Goal: Transaction & Acquisition: Purchase product/service

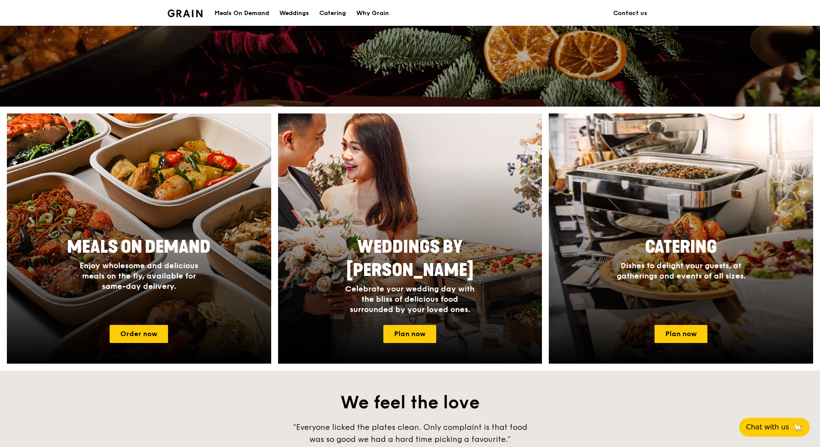
scroll to position [301, 0]
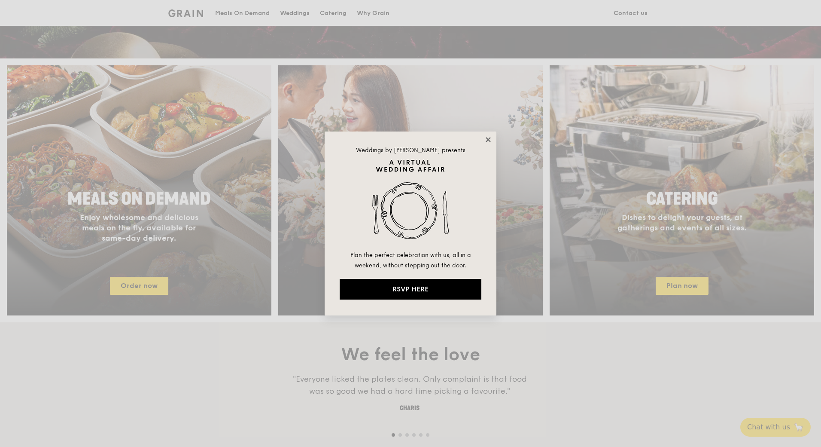
click at [487, 137] on icon at bounding box center [489, 140] width 8 height 8
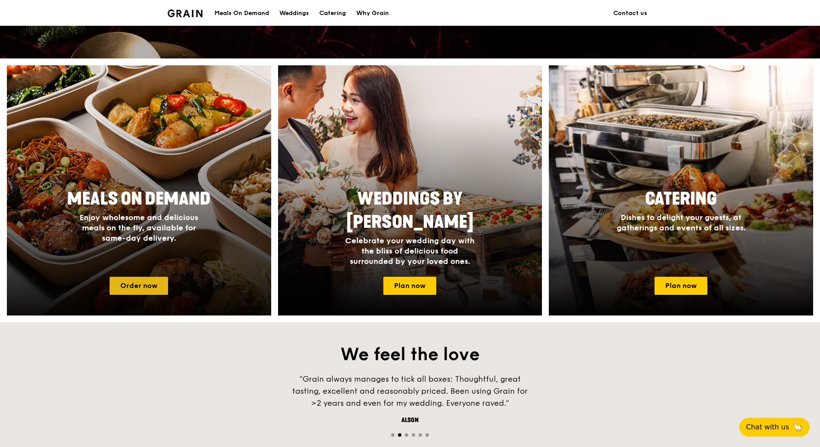
click at [146, 278] on link "Order now" at bounding box center [139, 286] width 58 height 18
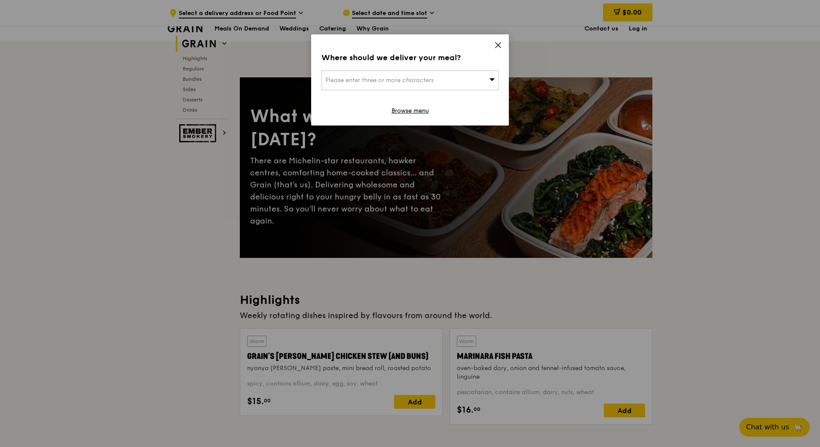
scroll to position [98, 0]
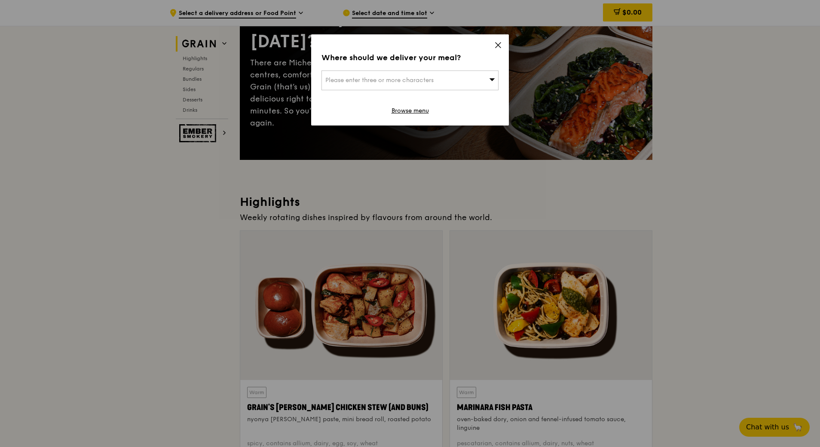
click at [429, 82] on span "Please enter three or more characters" at bounding box center [379, 79] width 108 height 7
type input "h"
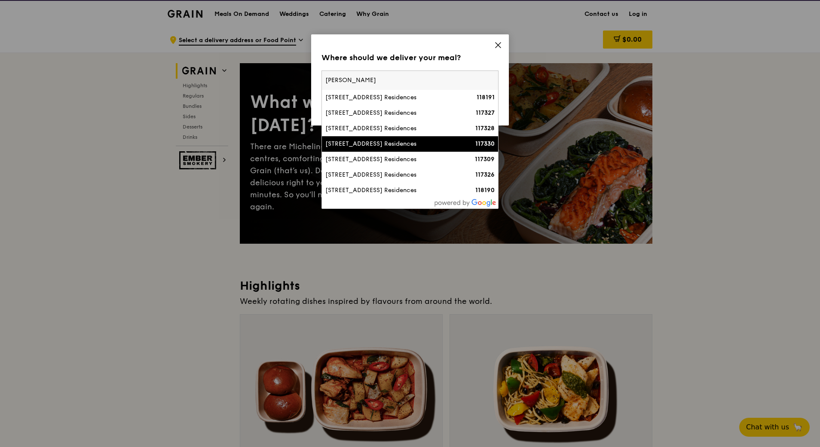
scroll to position [12, 0]
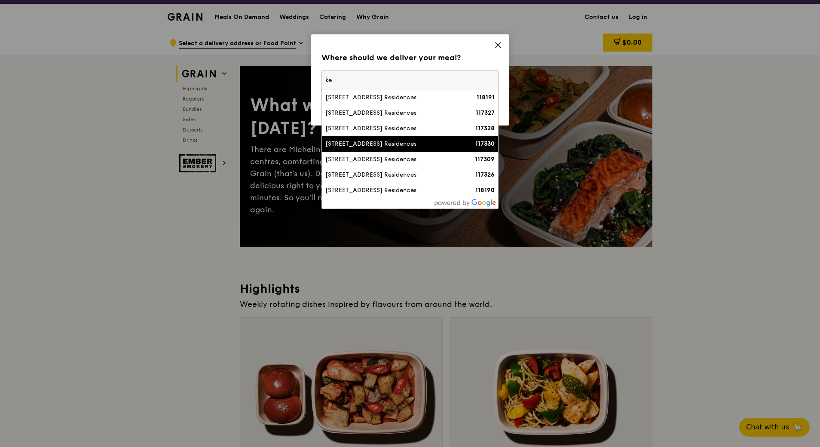
type input "k"
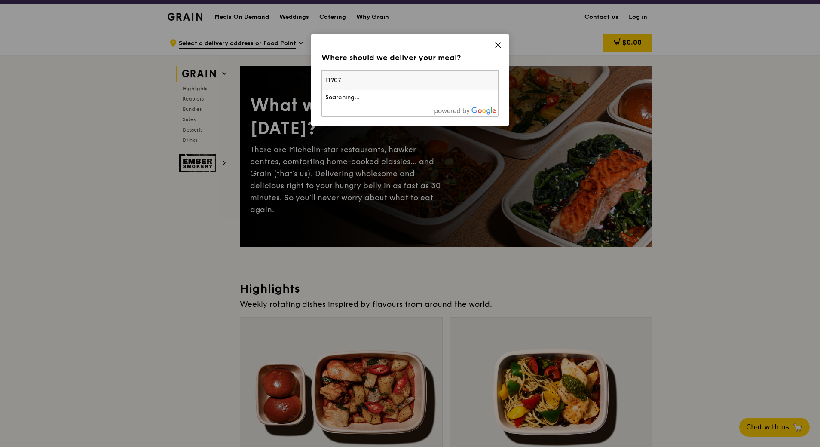
type input "119074"
click at [386, 94] on div "[STREET_ADDRESS]" at bounding box center [388, 97] width 127 height 9
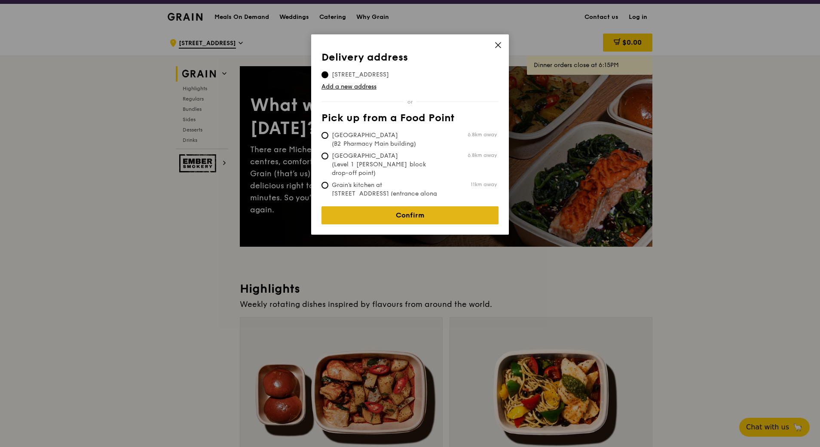
click at [421, 208] on link "Confirm" at bounding box center [409, 215] width 177 height 18
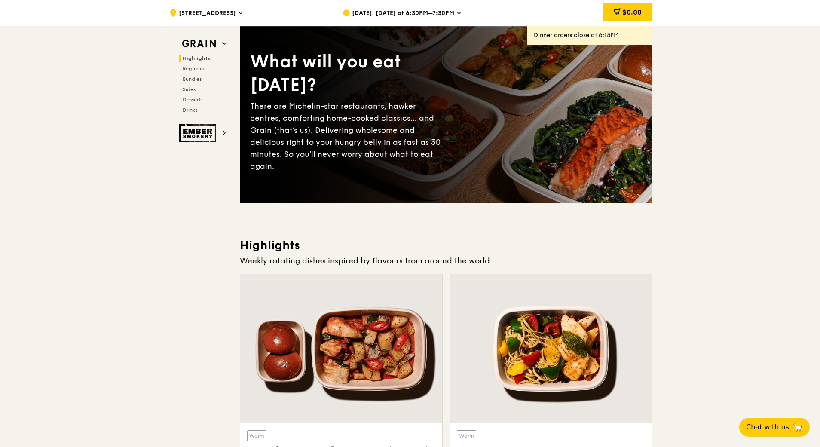
scroll to position [0, 0]
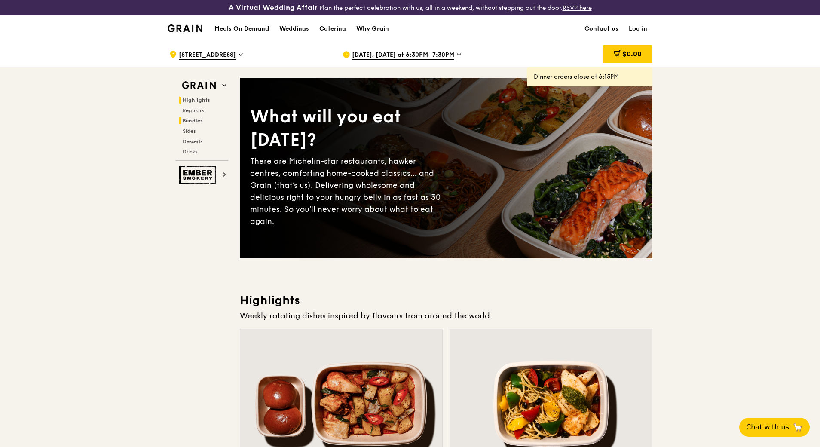
click at [190, 119] on span "Bundles" at bounding box center [193, 121] width 20 height 6
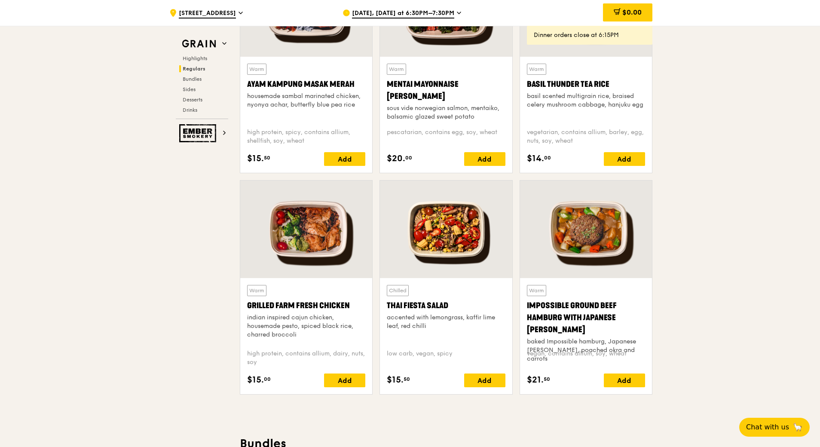
scroll to position [1253, 0]
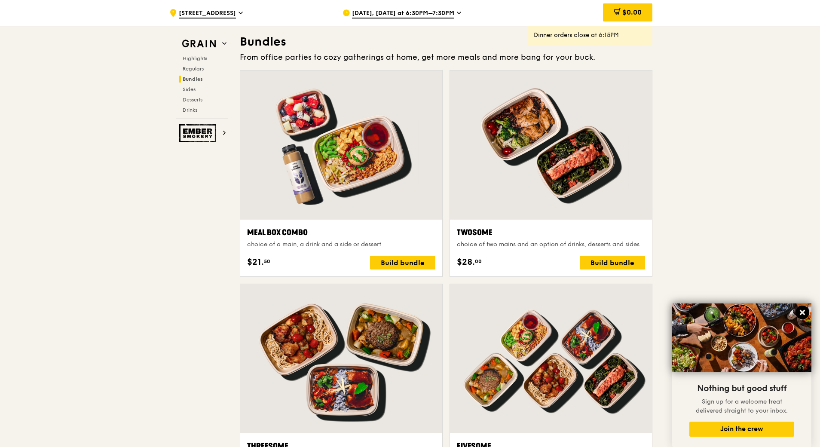
click at [802, 312] on icon at bounding box center [801, 312] width 5 height 5
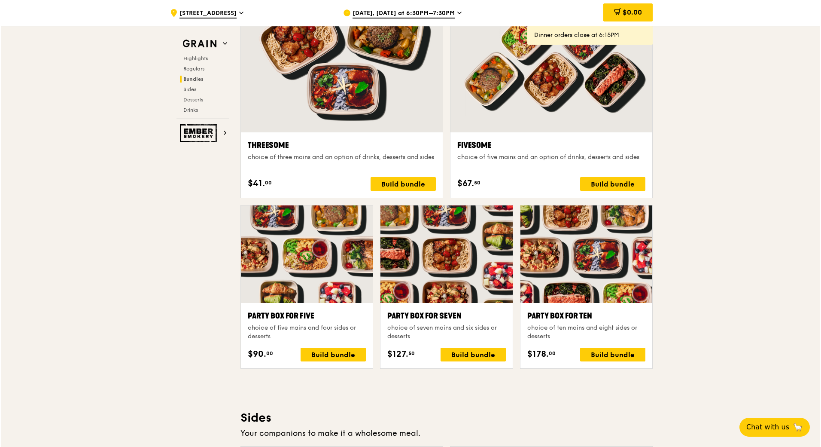
scroll to position [1683, 0]
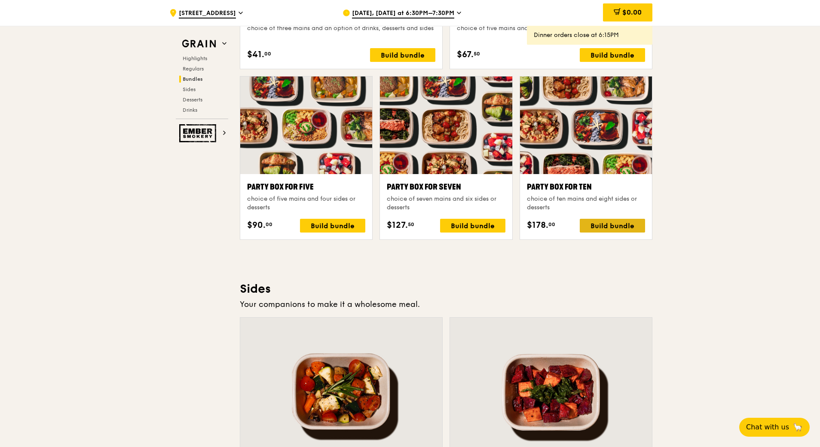
click at [613, 225] on div "Build bundle" at bounding box center [611, 226] width 65 height 14
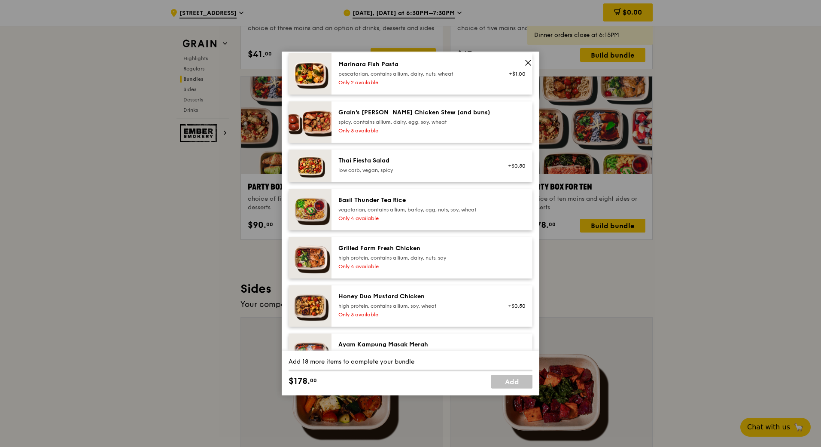
scroll to position [86, 0]
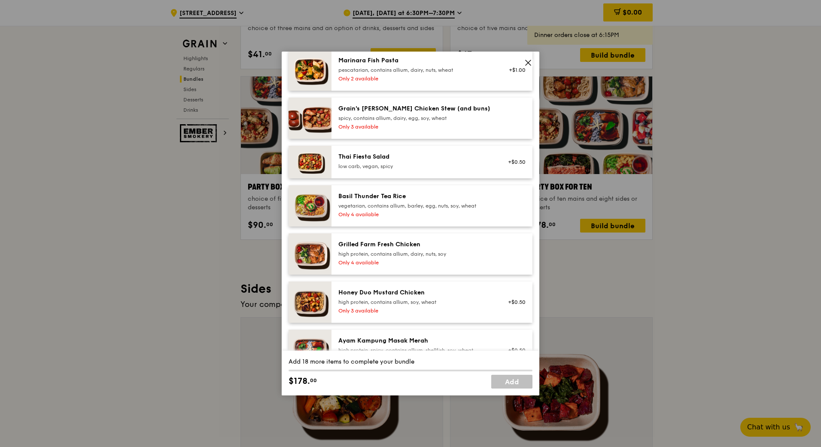
click at [375, 209] on div "Basil Thunder Tea Rice vegetarian, contains allium, barley, egg, nuts, soy, whe…" at bounding box center [415, 205] width 165 height 27
click at [509, 204] on div "Remove" at bounding box center [514, 205] width 33 height 27
click at [510, 207] on link "Remove" at bounding box center [516, 209] width 20 height 6
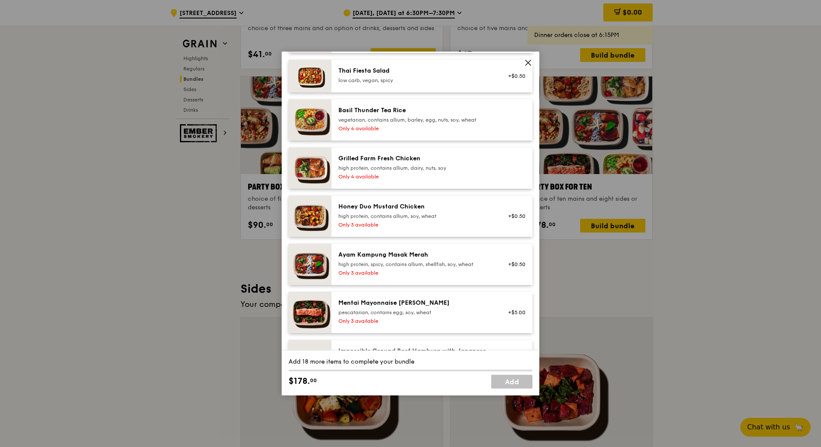
click at [366, 223] on div "Only 3 available" at bounding box center [415, 224] width 154 height 7
drag, startPoint x: 516, startPoint y: 224, endPoint x: 511, endPoint y: 221, distance: 6.0
click at [511, 221] on link "Remove" at bounding box center [516, 222] width 20 height 6
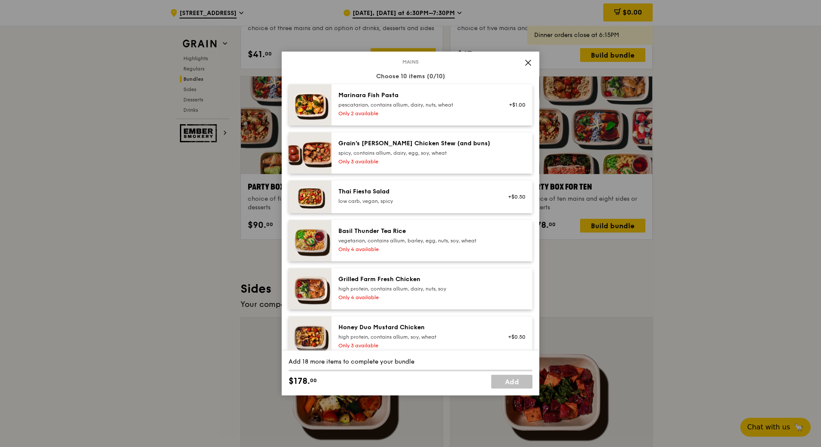
scroll to position [43, 0]
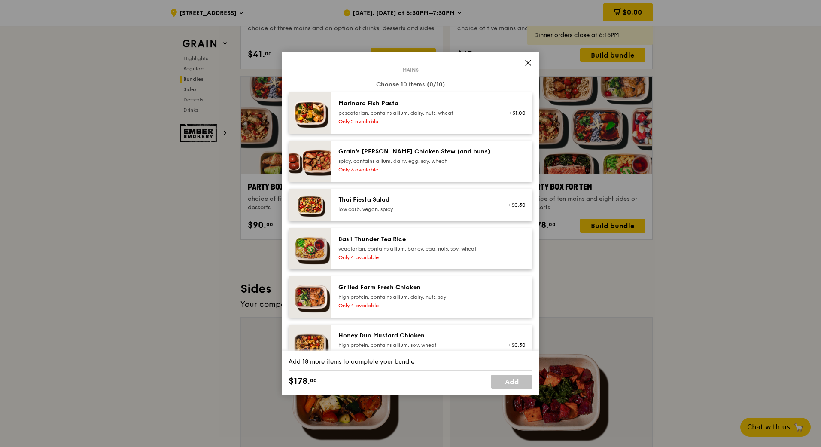
click at [385, 122] on div "Only 2 available" at bounding box center [415, 121] width 154 height 7
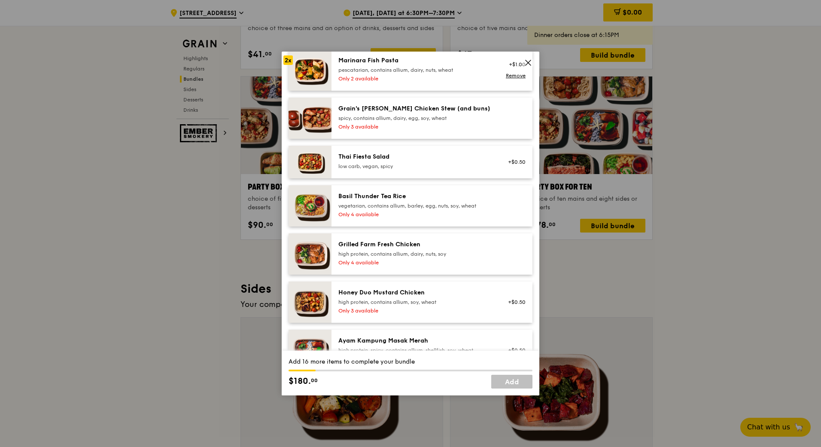
click at [406, 213] on div "Only 4 available" at bounding box center [415, 214] width 154 height 7
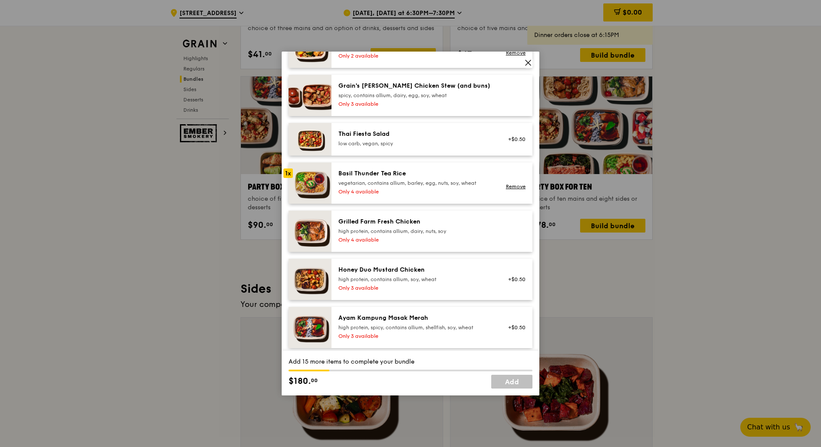
scroll to position [129, 0]
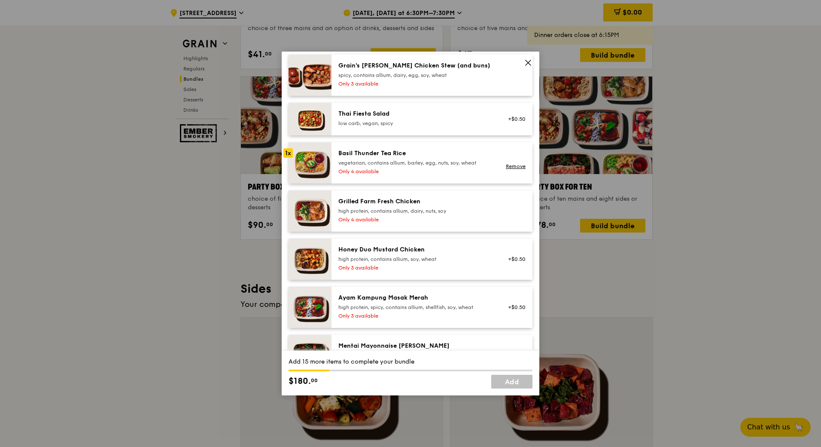
click at [434, 216] on div "Only 4 available" at bounding box center [415, 219] width 154 height 7
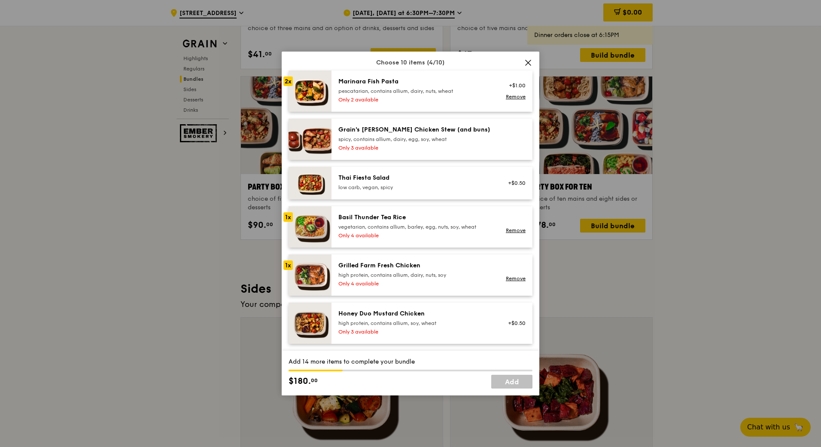
scroll to position [86, 0]
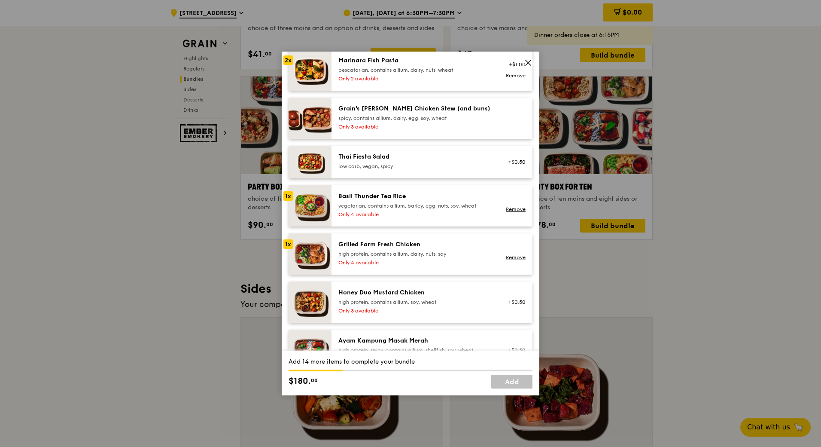
click at [378, 259] on div "Only 4 available" at bounding box center [415, 262] width 154 height 7
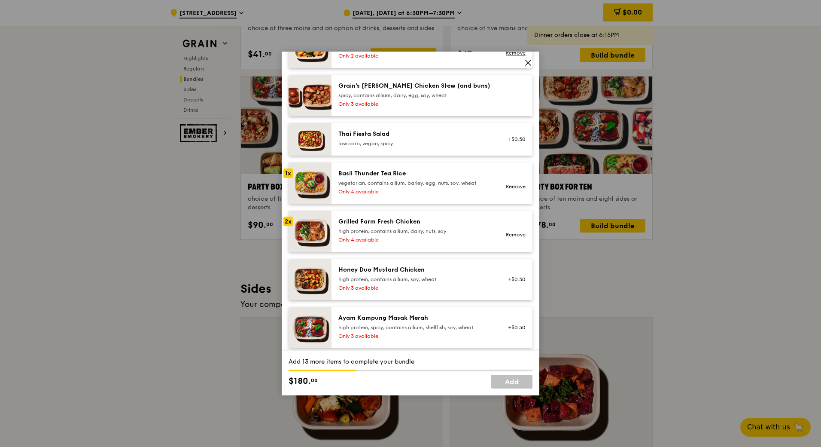
scroll to position [129, 0]
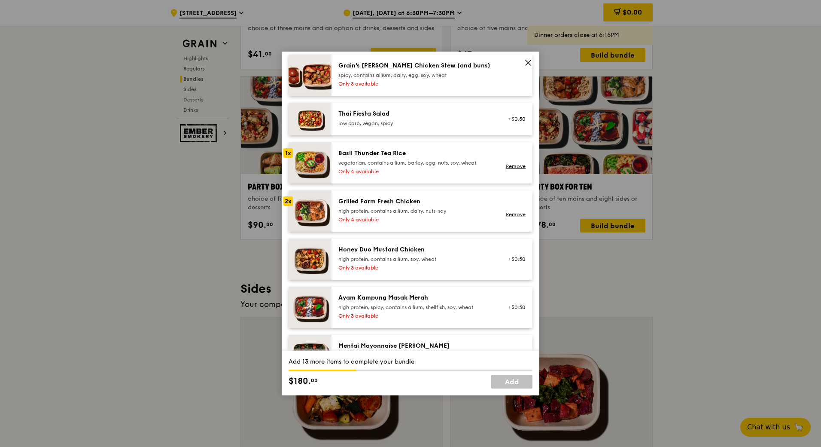
click at [381, 266] on div "Only 3 available" at bounding box center [415, 267] width 154 height 7
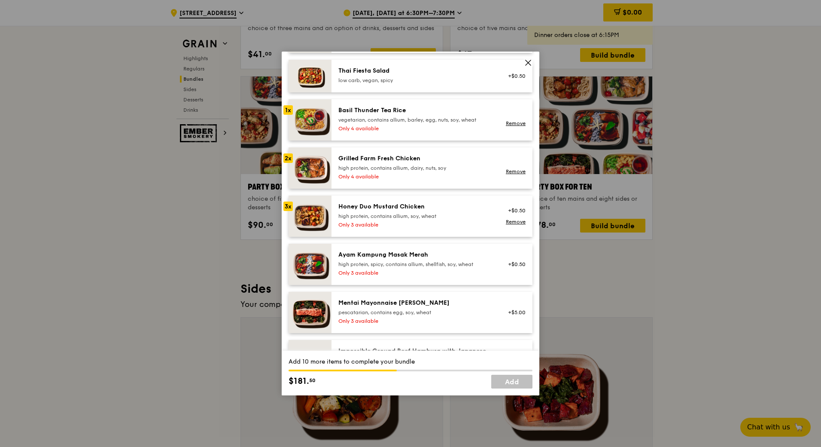
click at [387, 271] on div "Only 3 available" at bounding box center [415, 272] width 154 height 7
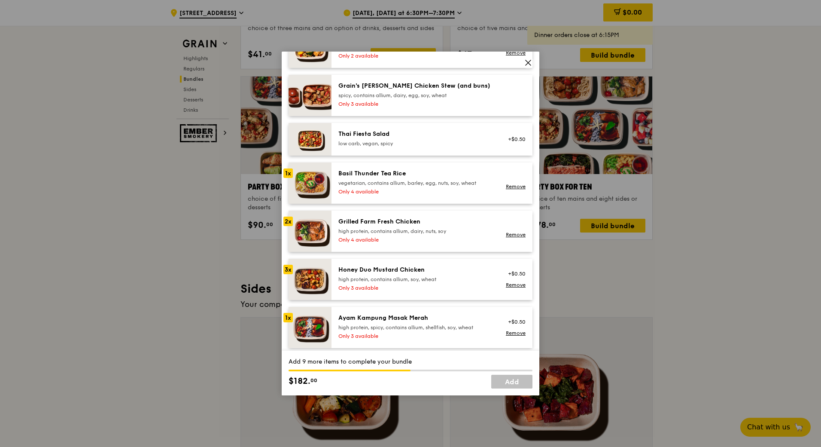
scroll to position [129, 0]
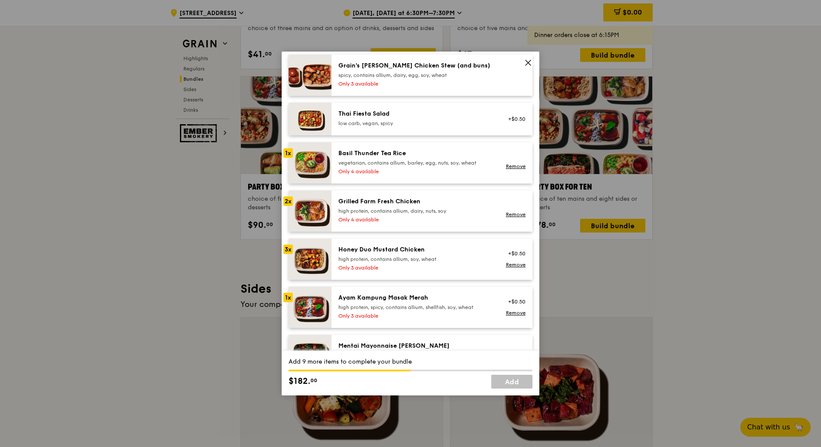
click at [403, 313] on div "Only 3 available" at bounding box center [415, 315] width 154 height 7
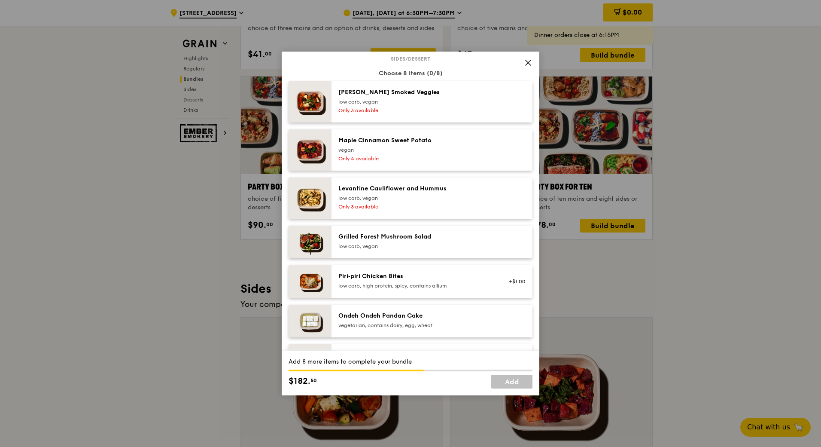
scroll to position [558, 0]
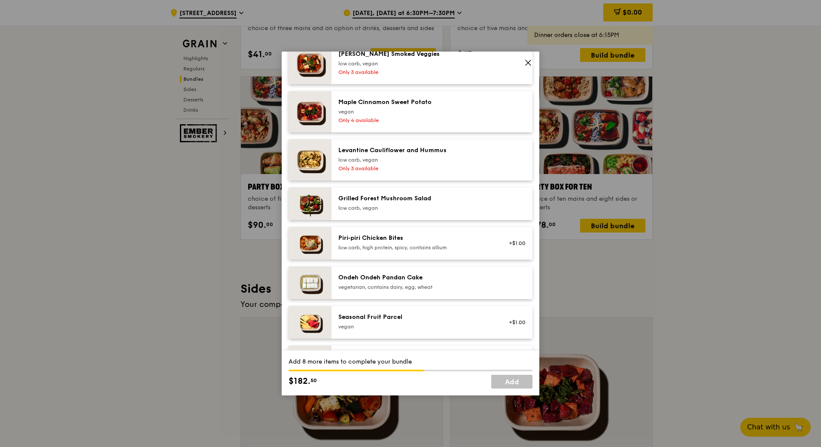
click at [415, 286] on div "vegetarian, contains dairy, egg, wheat" at bounding box center [415, 287] width 154 height 7
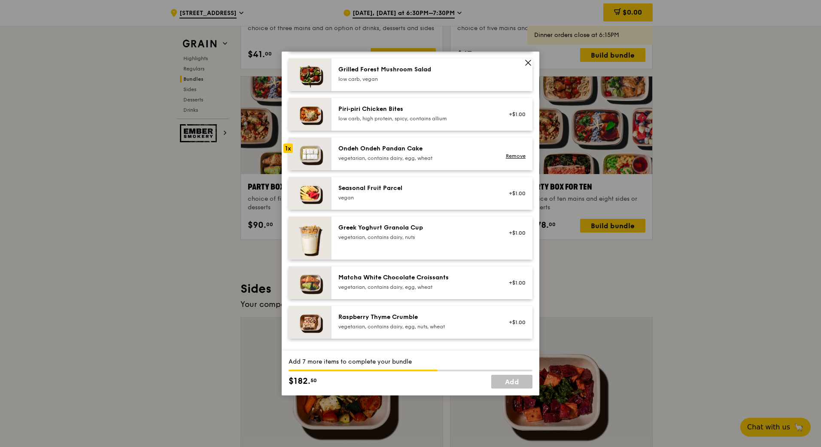
scroll to position [644, 0]
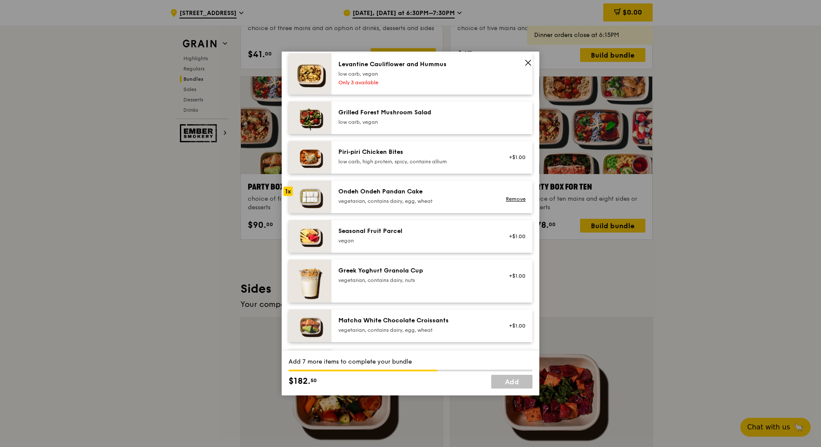
click at [402, 196] on div "Ondeh Ondeh Pandan Cake vegetarian, contains dairy, egg, wheat" at bounding box center [415, 195] width 154 height 17
click at [408, 232] on div "Seasonal Fruit Parcel" at bounding box center [415, 231] width 154 height 9
click at [403, 236] on div "Seasonal Fruit Parcel [GEOGRAPHIC_DATA]" at bounding box center [415, 235] width 154 height 17
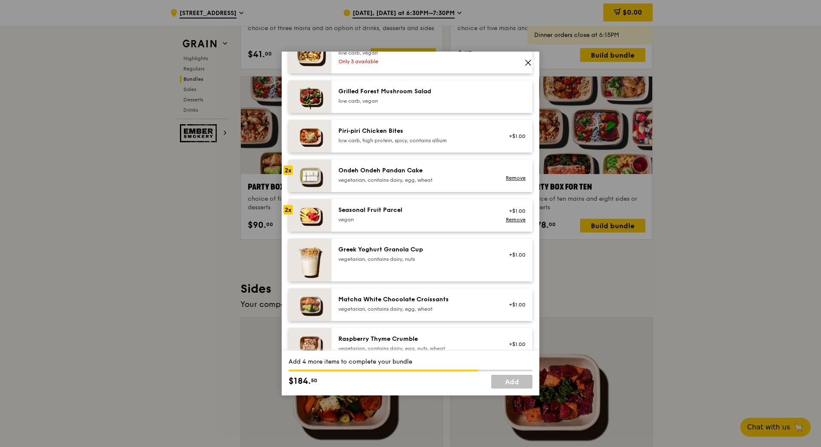
scroll to position [730, 0]
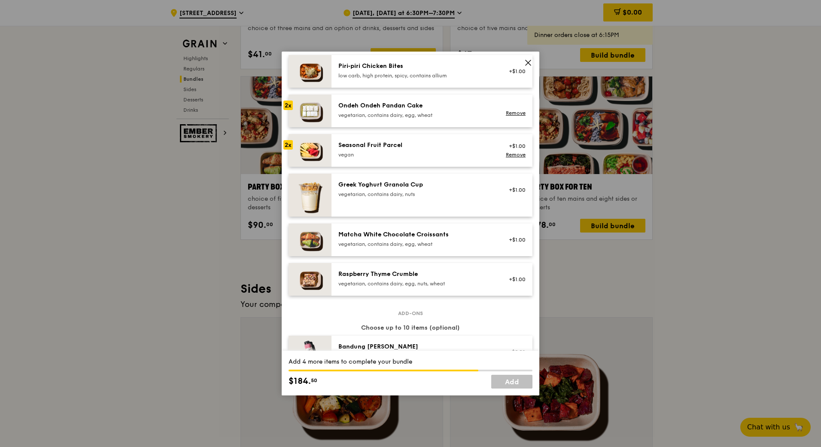
click at [420, 277] on div "Raspberry Thyme Crumble" at bounding box center [415, 274] width 154 height 9
click at [428, 239] on div "Matcha White Chocolate Croissants vegetarian, contains dairy, egg, wheat" at bounding box center [415, 238] width 154 height 17
click at [366, 238] on div "Matcha White Chocolate Croissants" at bounding box center [415, 234] width 154 height 9
click at [509, 244] on link "Remove" at bounding box center [516, 244] width 20 height 6
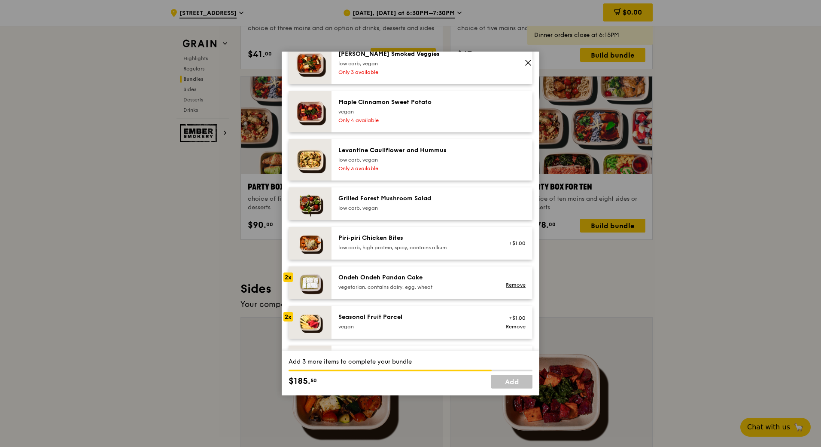
scroll to position [515, 0]
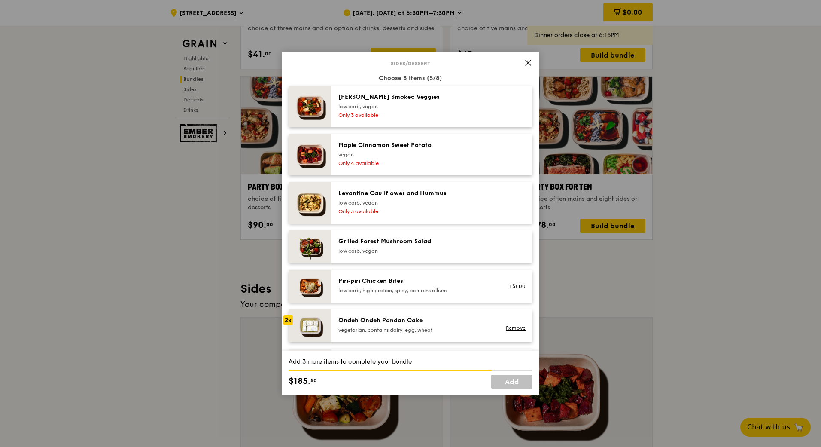
click at [390, 160] on div "Only 4 available" at bounding box center [415, 163] width 154 height 7
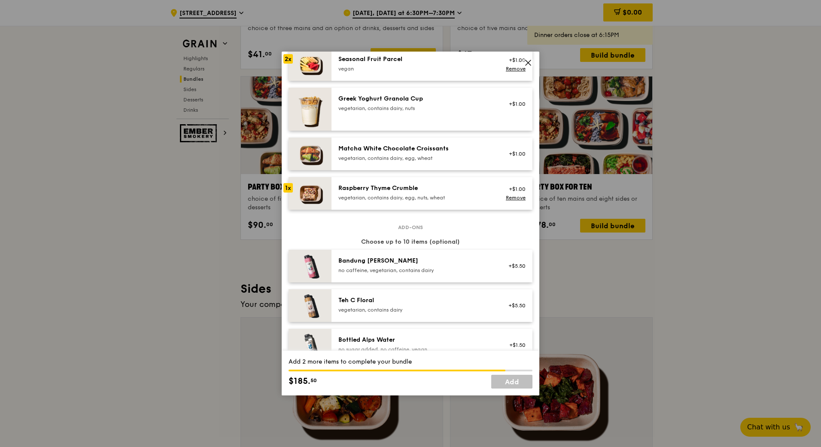
scroll to position [773, 0]
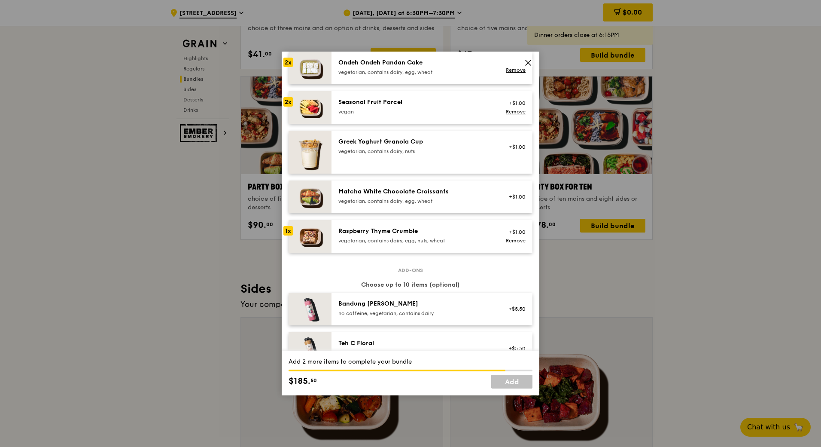
click at [399, 235] on div "Raspberry Thyme Crumble" at bounding box center [415, 231] width 154 height 9
click at [406, 198] on div "vegetarian, contains dairy, egg, wheat" at bounding box center [415, 201] width 154 height 7
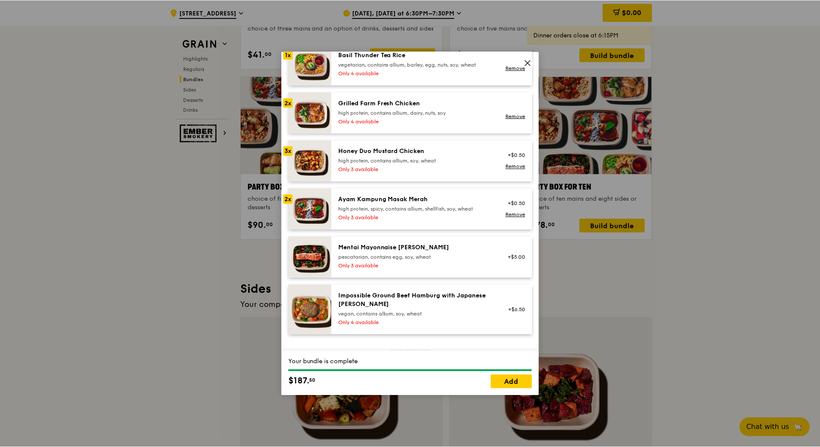
scroll to position [301, 0]
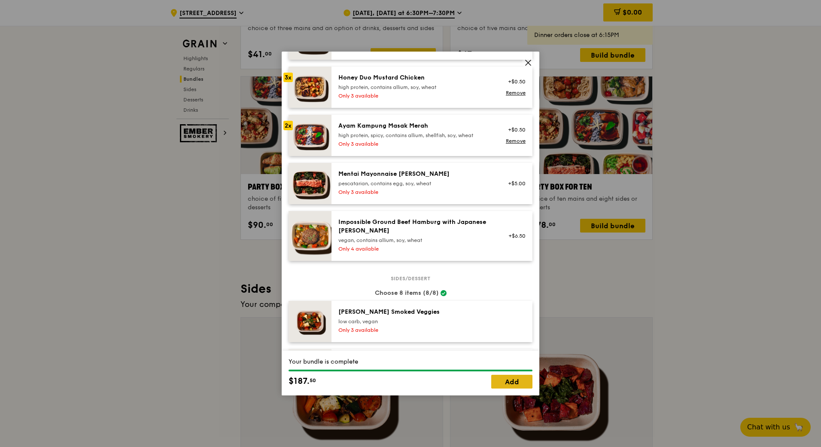
click at [512, 379] on link "Add" at bounding box center [511, 382] width 41 height 14
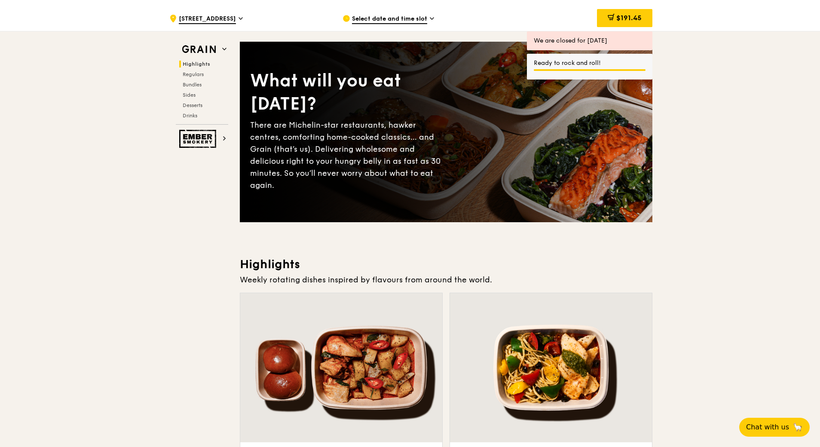
scroll to position [0, 0]
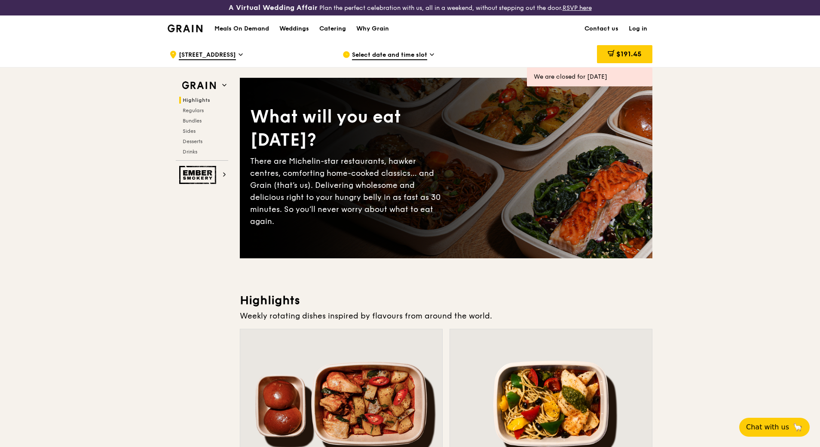
click at [401, 54] on span "Select date and time slot" at bounding box center [389, 55] width 75 height 9
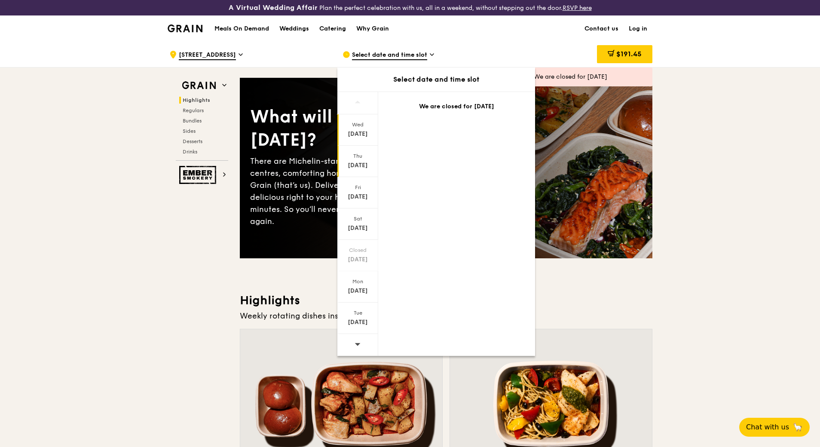
click at [357, 165] on div "[DATE]" at bounding box center [357, 165] width 38 height 9
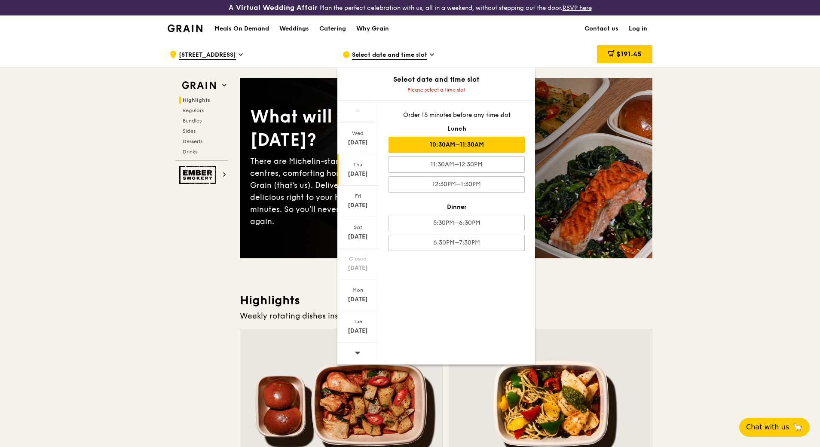
click at [468, 143] on div "10:30AM–11:30AM" at bounding box center [456, 145] width 136 height 16
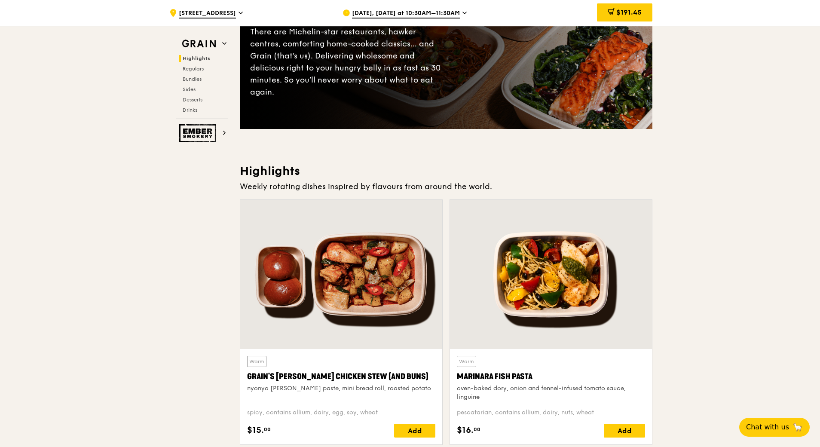
scroll to position [258, 0]
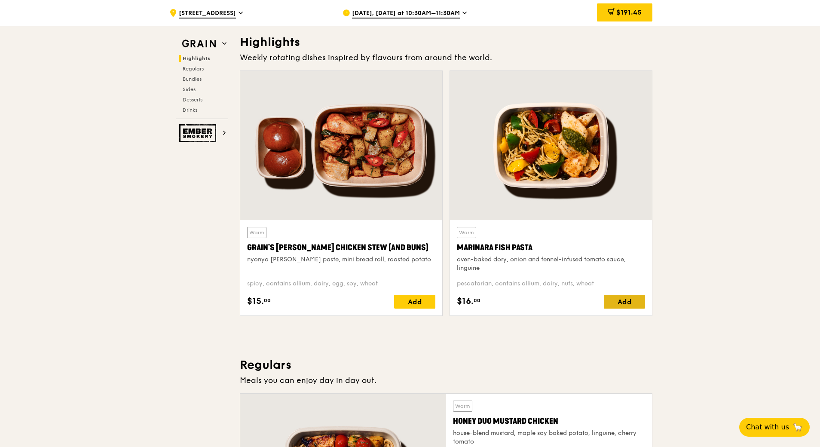
click at [633, 298] on div "Add" at bounding box center [624, 302] width 41 height 14
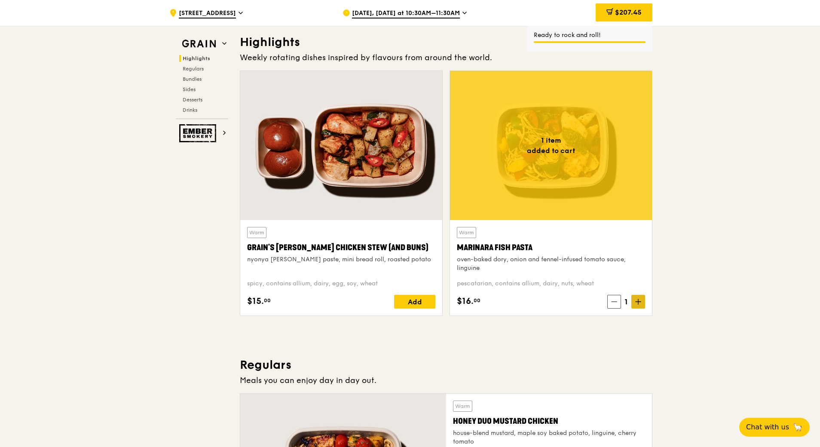
click at [638, 303] on icon at bounding box center [638, 302] width 6 height 6
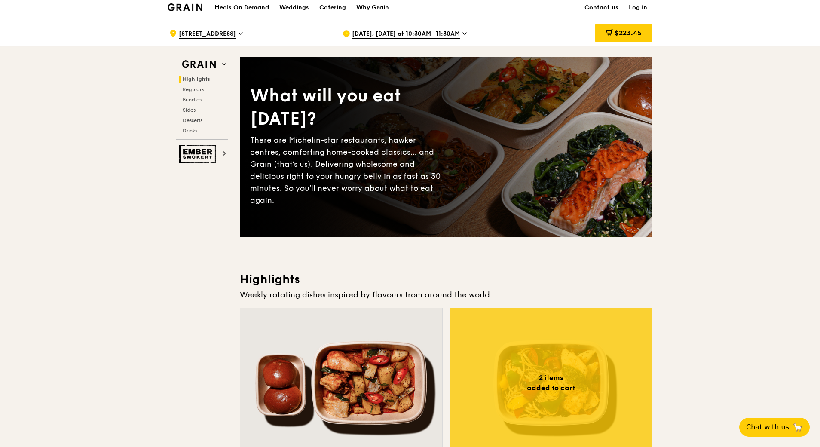
scroll to position [0, 0]
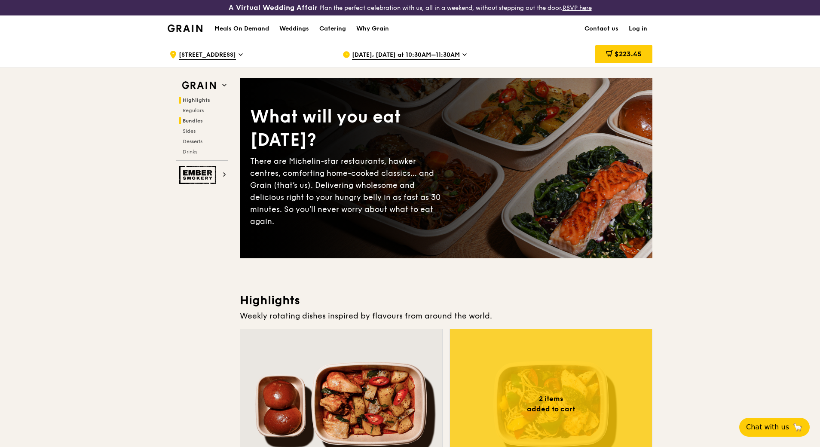
click at [198, 120] on span "Bundles" at bounding box center [193, 121] width 20 height 6
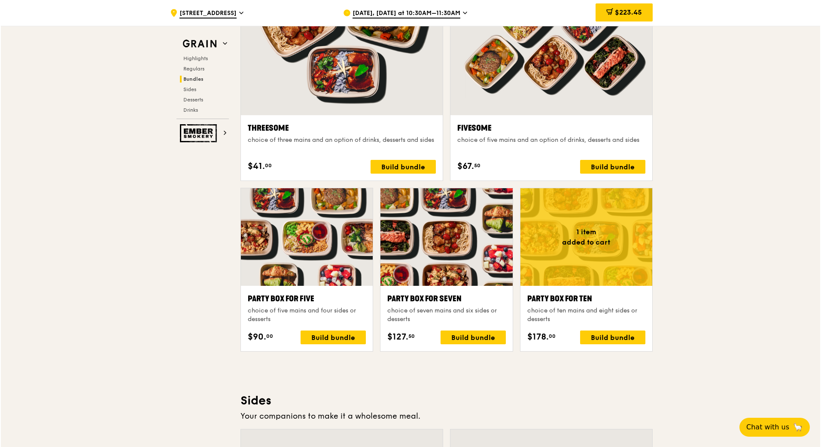
scroll to position [1597, 0]
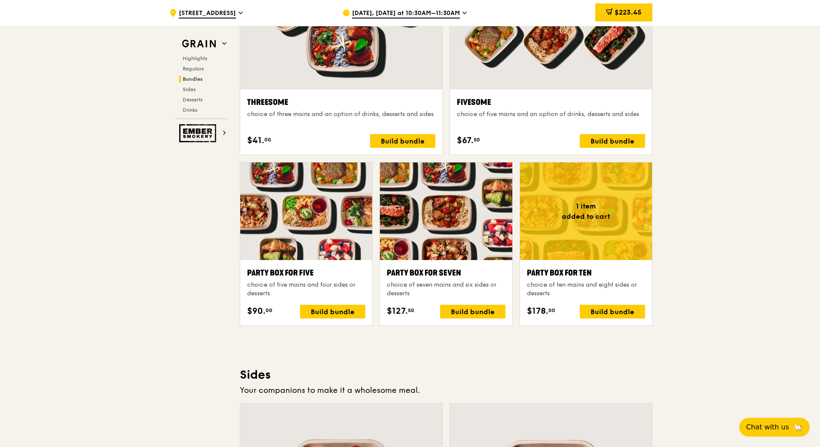
click at [623, 238] on div at bounding box center [586, 211] width 132 height 98
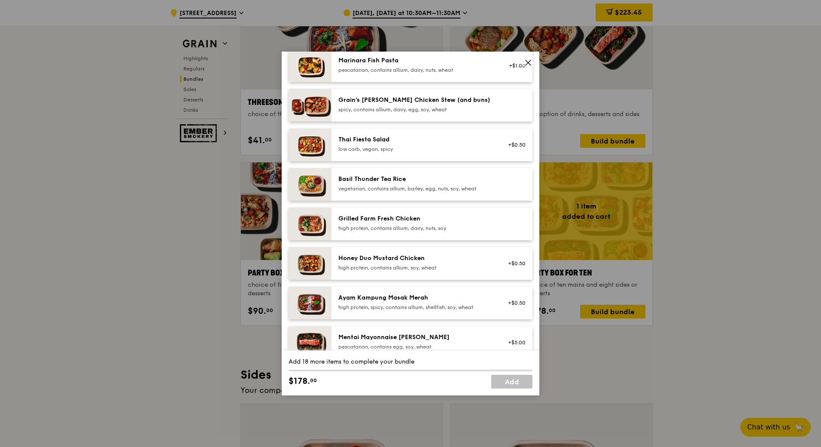
scroll to position [0, 0]
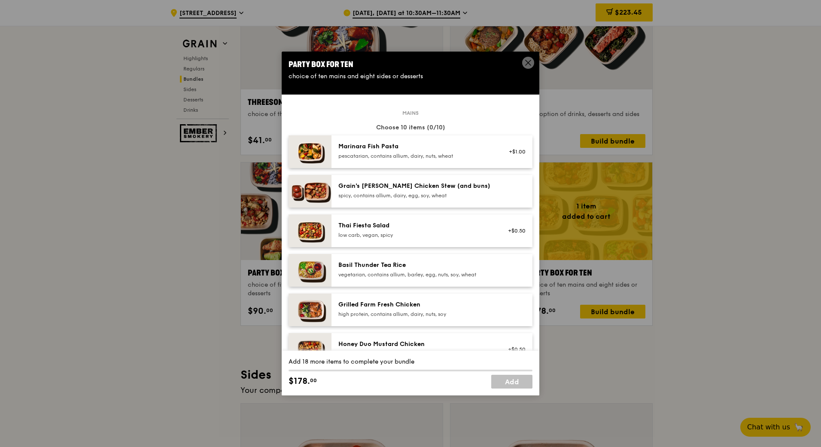
click at [445, 152] on div "Marinara Fish Pasta pescatarian, contains allium, dairy, nuts, wheat" at bounding box center [415, 150] width 154 height 17
click at [422, 272] on div "vegetarian, contains allium, barley, egg, nuts, soy, wheat" at bounding box center [415, 274] width 154 height 7
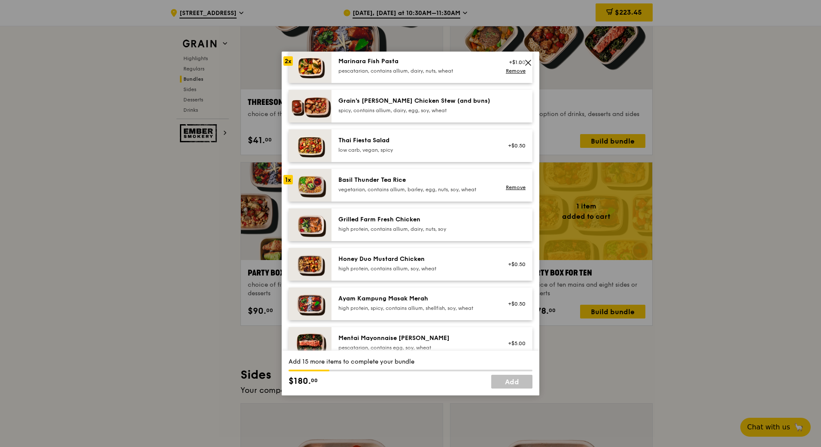
scroll to position [86, 0]
click at [457, 230] on div "high protein, contains allium, dairy, nuts, soy" at bounding box center [415, 228] width 154 height 7
click at [440, 268] on div "high protein, contains allium, soy, wheat" at bounding box center [415, 267] width 154 height 7
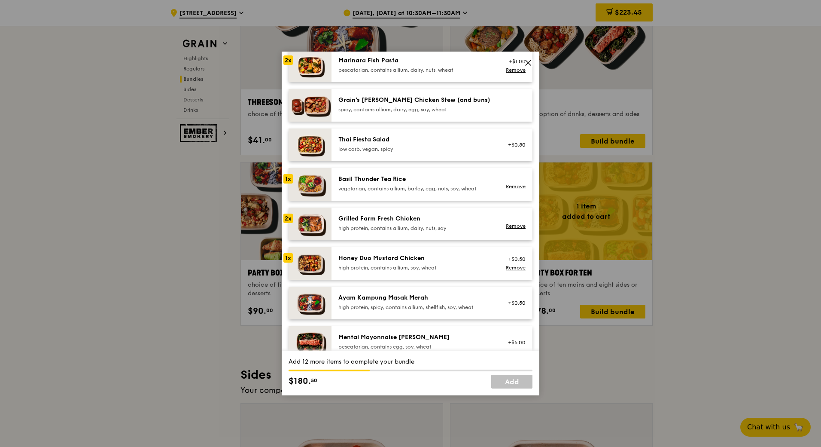
click at [440, 268] on div "high protein, contains allium, soy, wheat" at bounding box center [415, 267] width 154 height 7
click at [422, 309] on div "high protein, spicy, contains allium, shellfish, soy, wheat" at bounding box center [415, 307] width 154 height 7
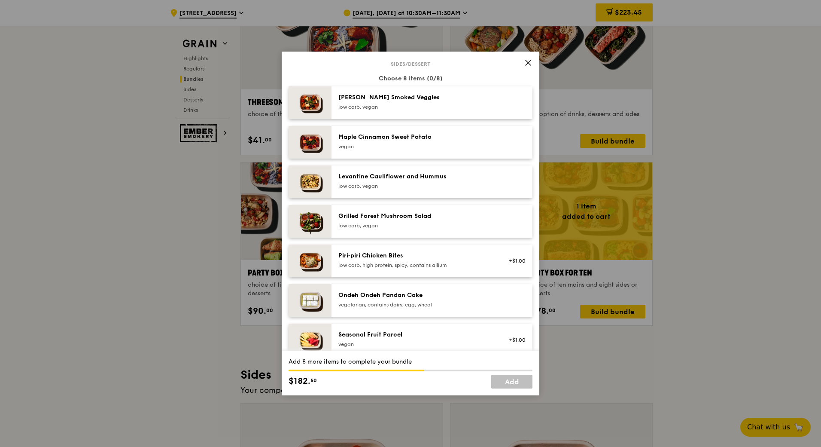
scroll to position [473, 0]
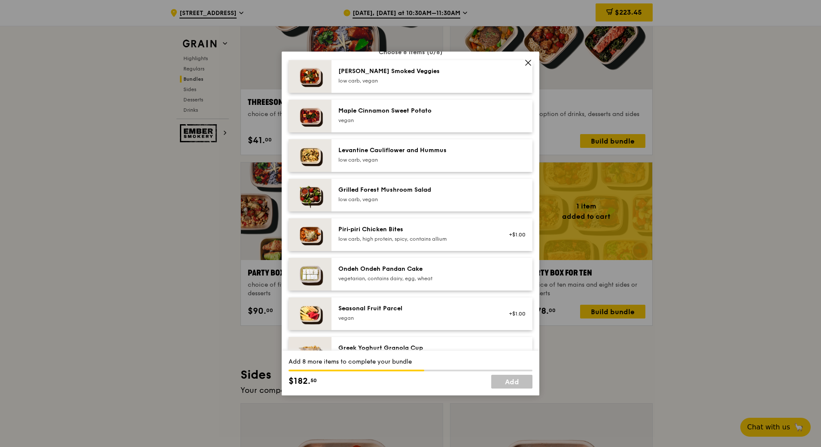
click at [430, 278] on div "vegetarian, contains dairy, egg, wheat" at bounding box center [415, 278] width 154 height 7
click at [434, 281] on div "vegetarian, contains dairy, egg, wheat" at bounding box center [415, 278] width 154 height 7
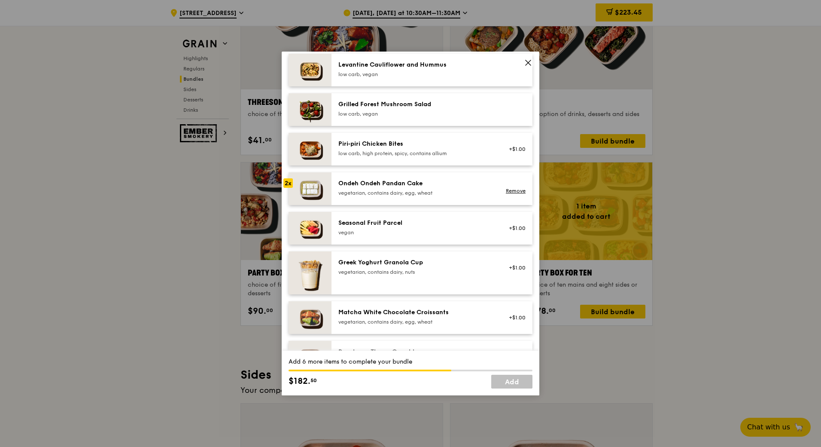
scroll to position [558, 0]
click at [448, 231] on div "vegan" at bounding box center [415, 232] width 154 height 7
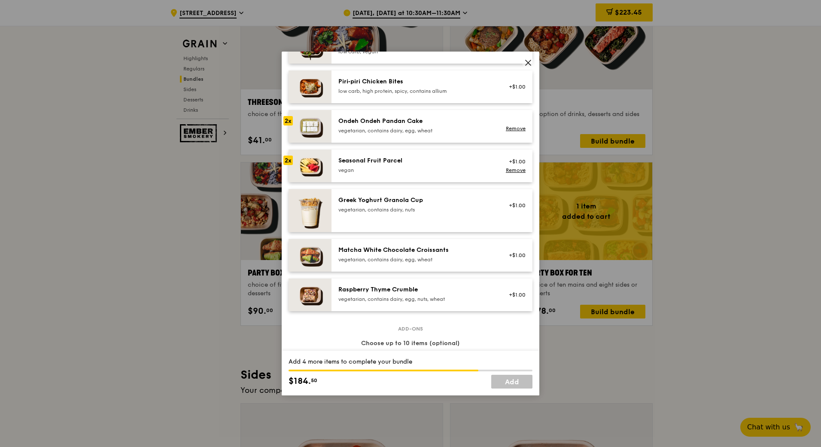
scroll to position [644, 0]
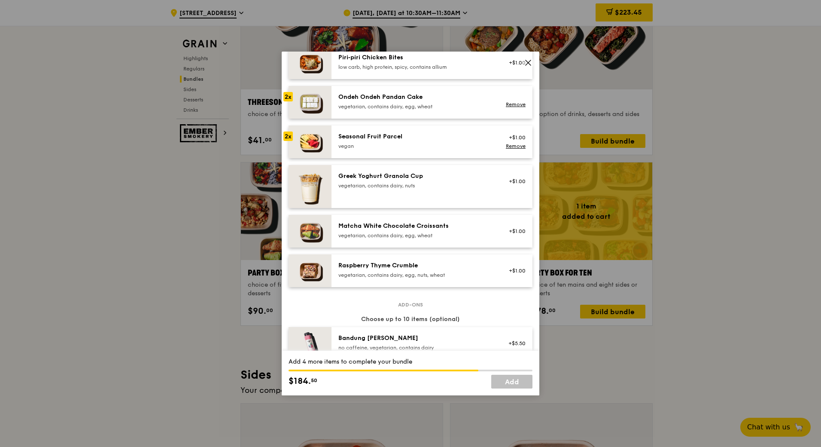
click at [440, 274] on div "vegetarian, contains dairy, egg, nuts, wheat" at bounding box center [415, 274] width 154 height 7
click at [450, 238] on div "vegetarian, contains dairy, egg, wheat" at bounding box center [415, 235] width 154 height 7
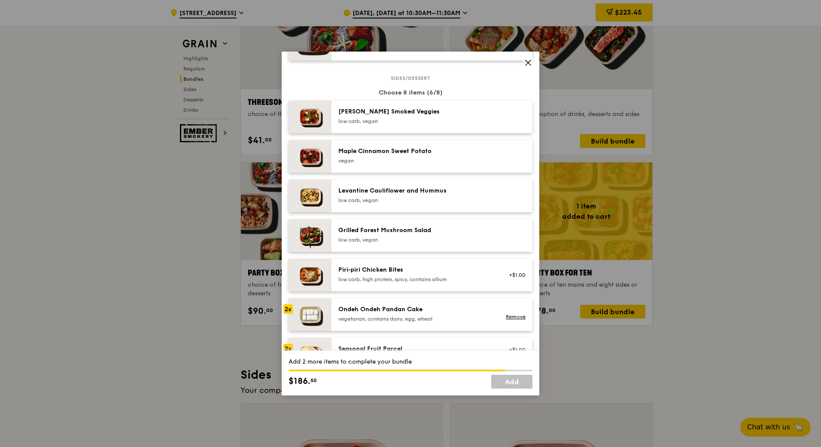
scroll to position [430, 0]
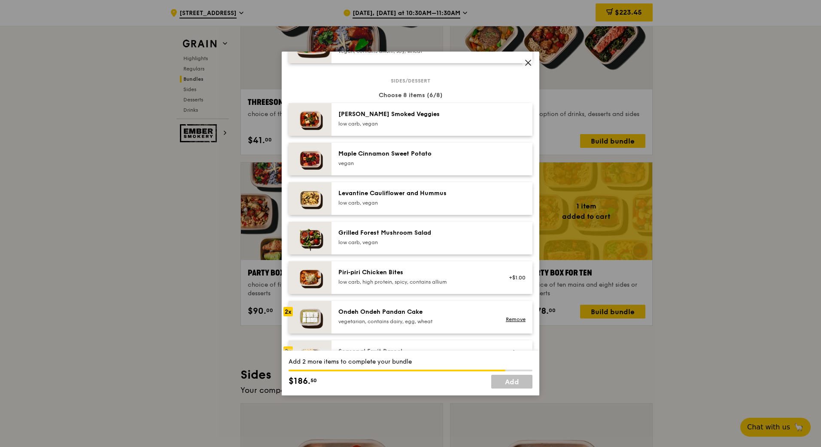
click at [441, 159] on div "Maple Cinnamon Sweet Potato [GEOGRAPHIC_DATA]" at bounding box center [415, 157] width 154 height 17
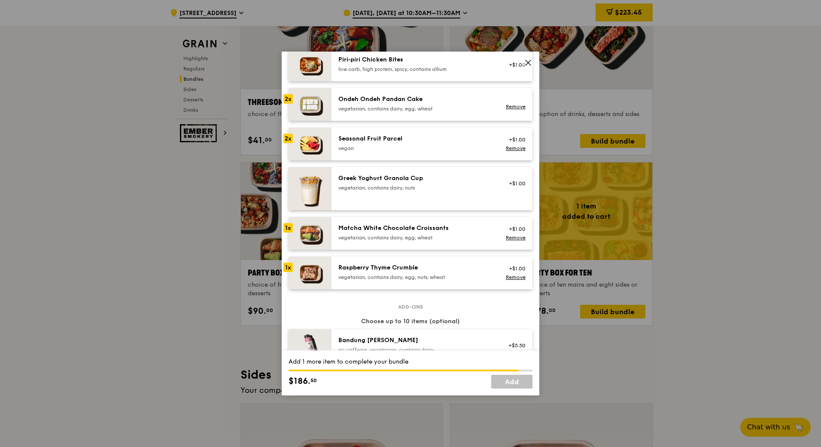
scroll to position [644, 0]
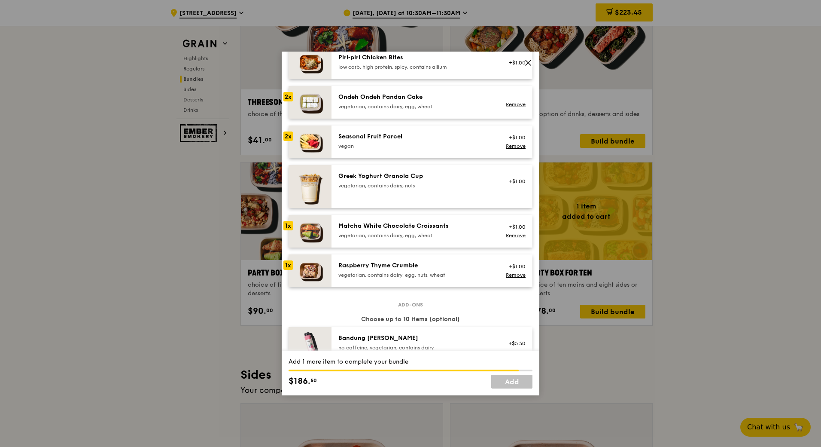
click at [408, 263] on div "Raspberry Thyme Crumble" at bounding box center [415, 265] width 154 height 9
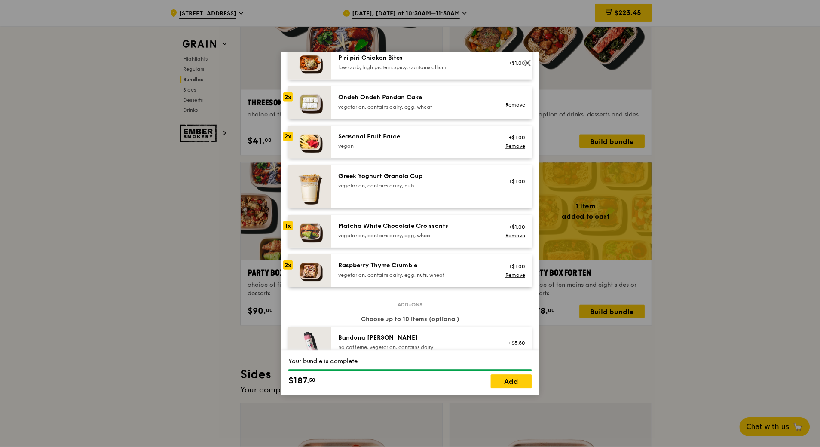
scroll to position [773, 0]
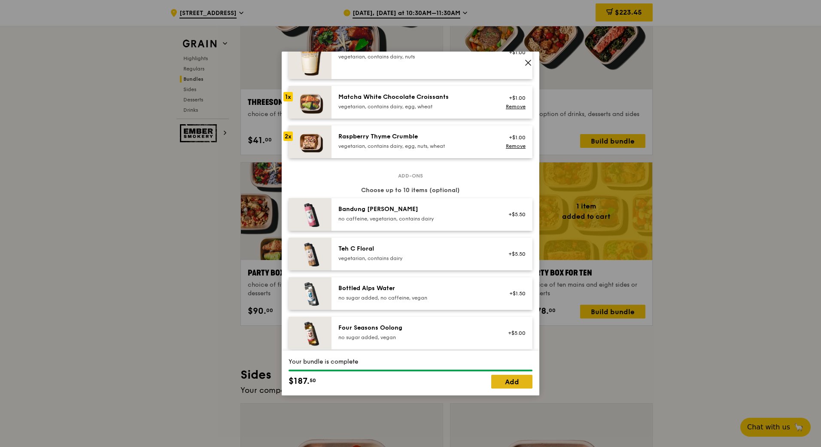
click at [517, 379] on link "Add" at bounding box center [511, 382] width 41 height 14
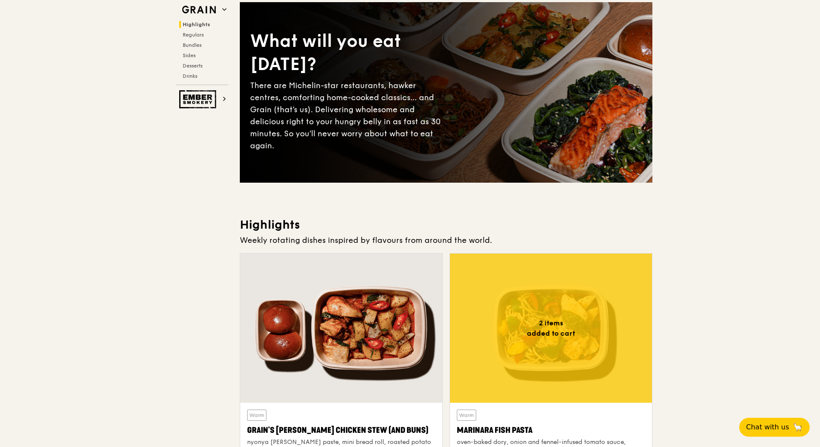
scroll to position [86, 0]
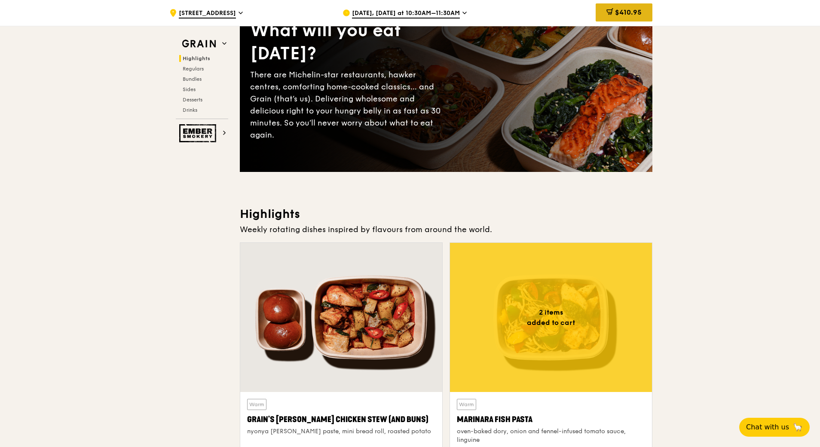
click at [639, 12] on span "$410.95" at bounding box center [628, 12] width 27 height 8
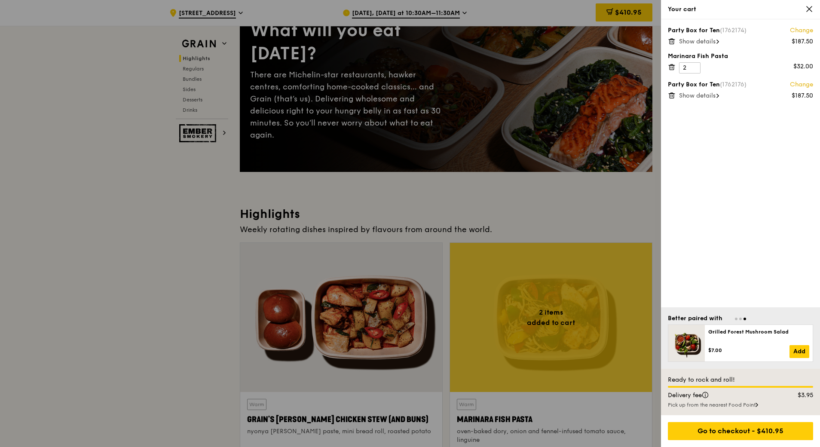
click at [715, 39] on span "Show details" at bounding box center [697, 41] width 37 height 7
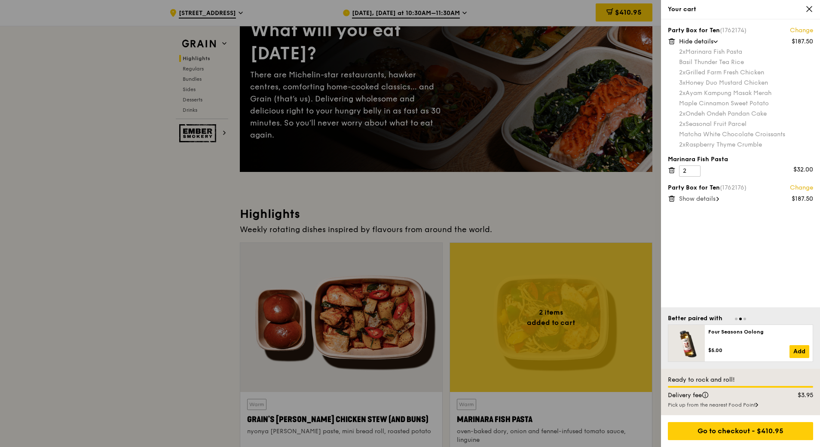
click at [671, 44] on icon at bounding box center [671, 42] width 4 height 4
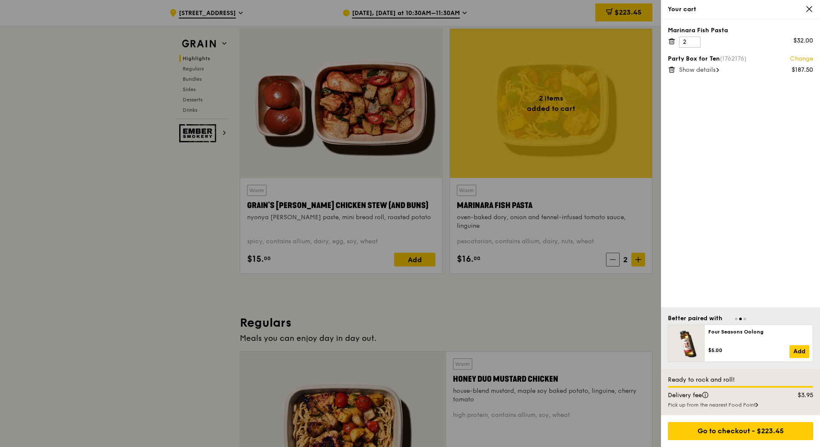
scroll to position [301, 0]
click at [714, 70] on span "Show details" at bounding box center [697, 69] width 37 height 7
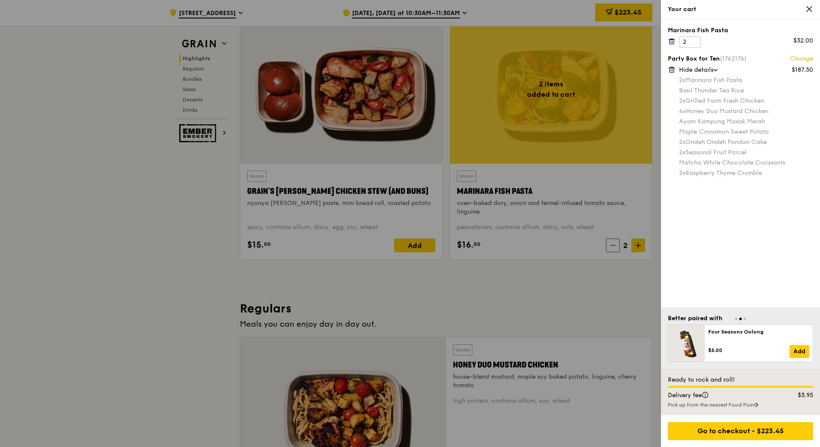
scroll to position [430, 0]
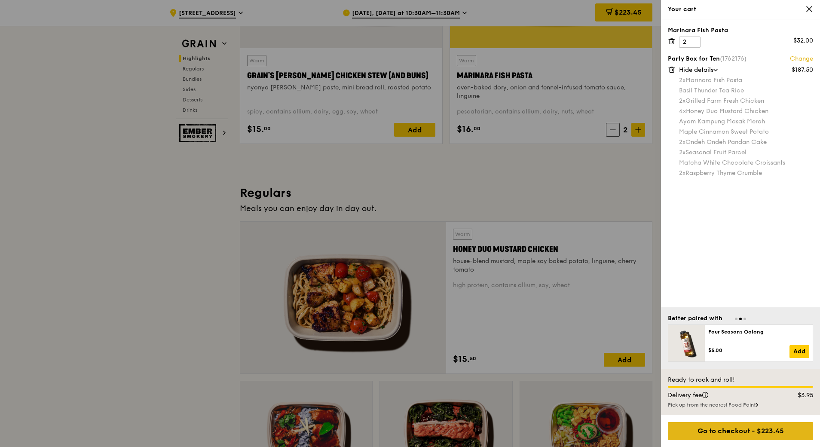
click at [718, 430] on div "Go to checkout - $223.45" at bounding box center [740, 431] width 145 height 18
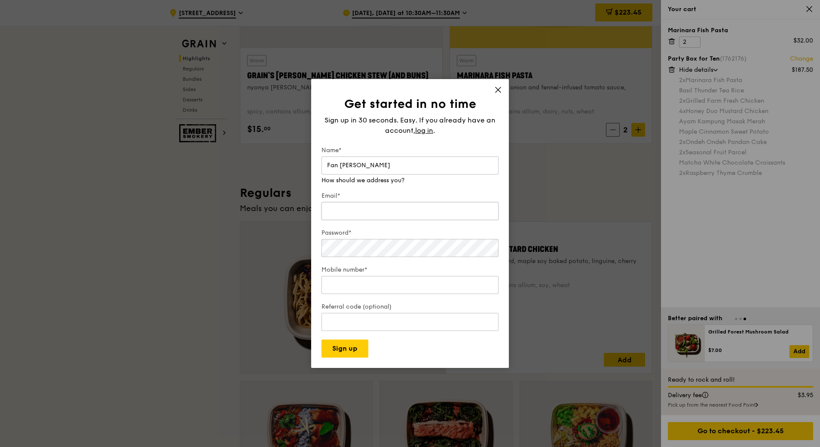
type input "Fan [PERSON_NAME]"
click at [399, 203] on input "Email*" at bounding box center [409, 211] width 177 height 18
type input "[EMAIL_ADDRESS][DOMAIN_NAME]"
click at [390, 276] on input "Mobile number*" at bounding box center [409, 285] width 177 height 18
type input "96184706"
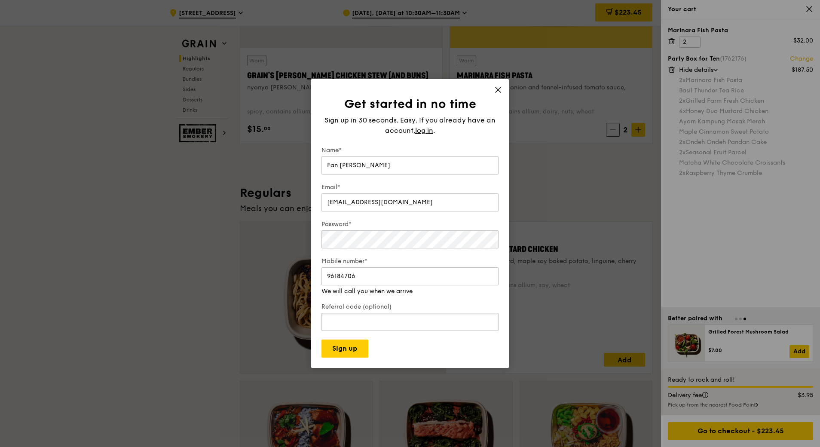
click at [366, 318] on input "Referral code (optional)" at bounding box center [409, 322] width 177 height 18
click at [353, 345] on button "Sign up" at bounding box center [344, 348] width 47 height 18
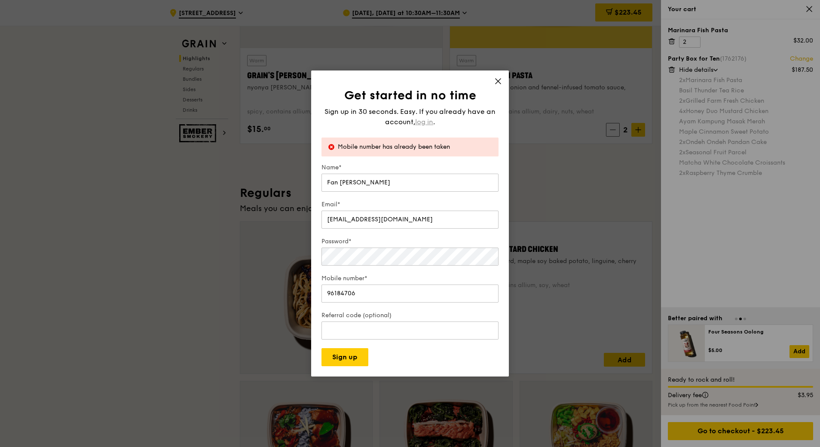
click at [427, 119] on span "log in" at bounding box center [424, 122] width 18 height 10
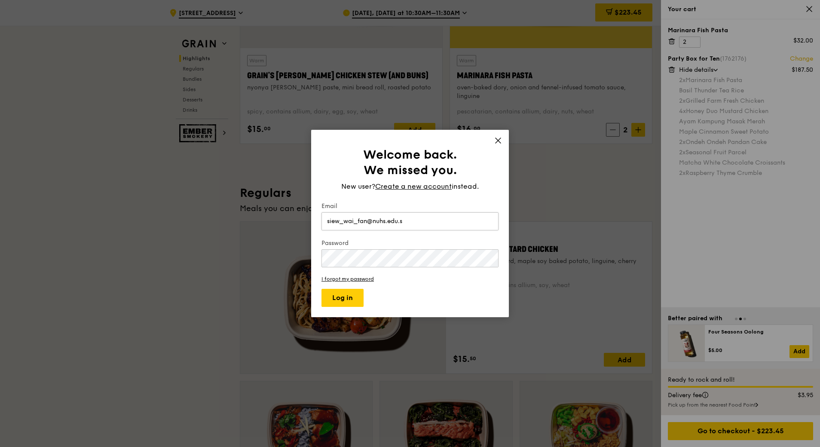
type input "[EMAIL_ADDRESS][DOMAIN_NAME]"
click at [356, 280] on link "I forgot my password" at bounding box center [409, 279] width 177 height 6
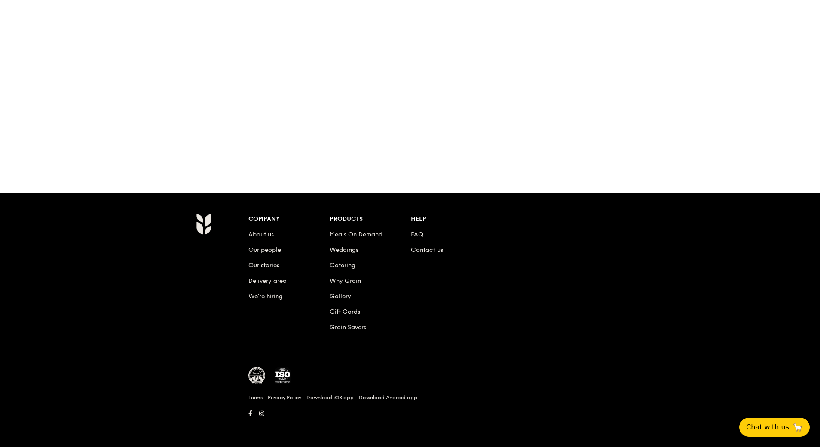
scroll to position [106, 0]
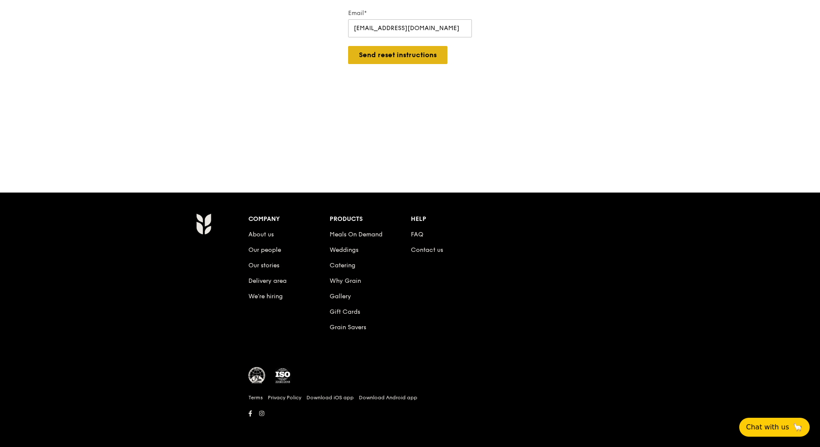
type input "[EMAIL_ADDRESS][DOMAIN_NAME]"
click at [410, 53] on button "Send reset instructions" at bounding box center [397, 55] width 99 height 18
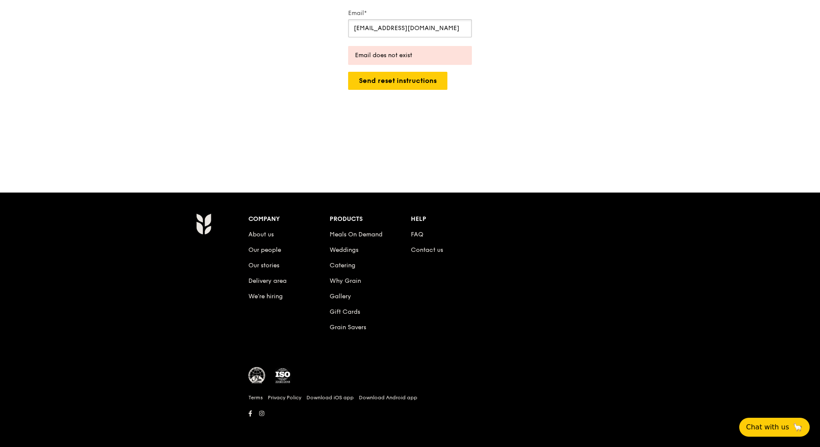
drag, startPoint x: 439, startPoint y: 29, endPoint x: 338, endPoint y: 140, distance: 150.3
click at [317, 142] on div "Reset your password It's okay, we all forget sometimes. Email* [EMAIL_ADDRESS][…" at bounding box center [410, 64] width 820 height 189
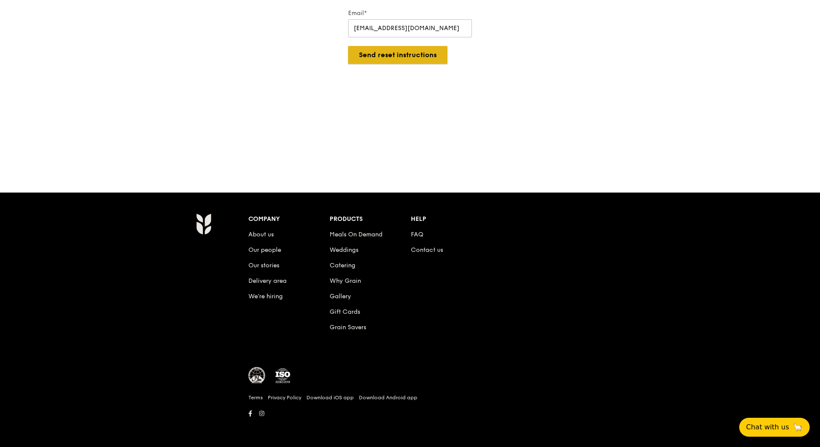
click at [377, 55] on button "Send reset instructions" at bounding box center [397, 55] width 99 height 18
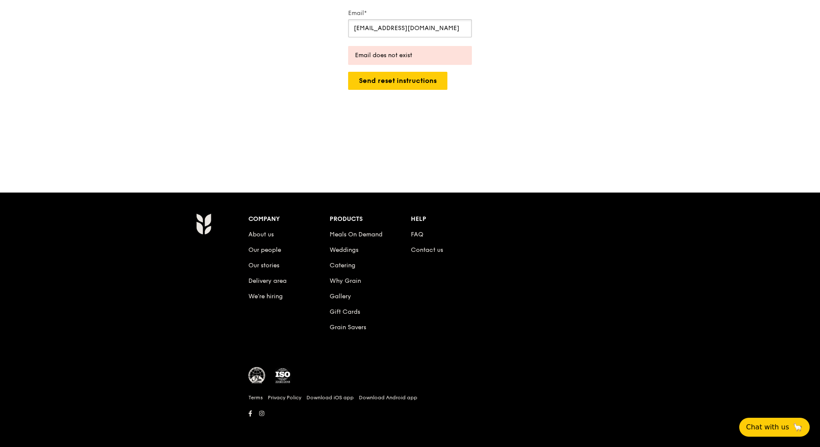
click at [427, 32] on input "[EMAIL_ADDRESS][DOMAIN_NAME]" at bounding box center [410, 28] width 124 height 18
drag, startPoint x: 431, startPoint y: 28, endPoint x: 364, endPoint y: 24, distance: 67.6
click at [364, 24] on input "[EMAIL_ADDRESS][DOMAIN_NAME]" at bounding box center [410, 28] width 124 height 18
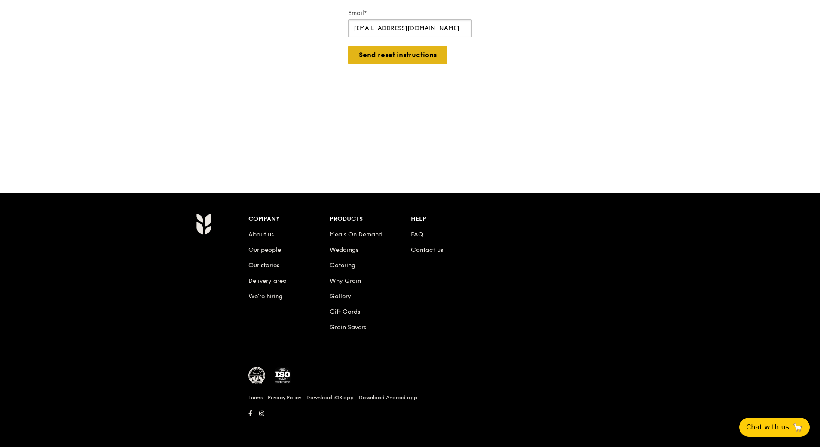
type input "[EMAIL_ADDRESS][DOMAIN_NAME]"
click at [386, 52] on button "Send reset instructions" at bounding box center [397, 55] width 99 height 18
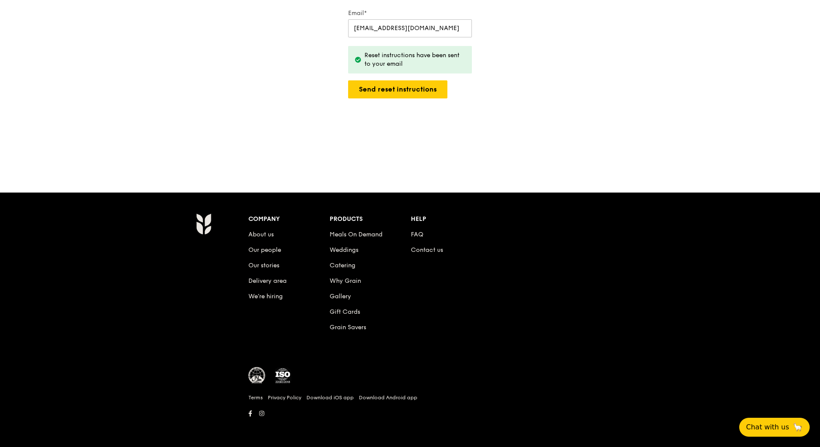
click at [634, 120] on div "Reset your password It's okay, we all forget sometimes. Email* [EMAIL_ADDRESS][…" at bounding box center [410, 64] width 820 height 189
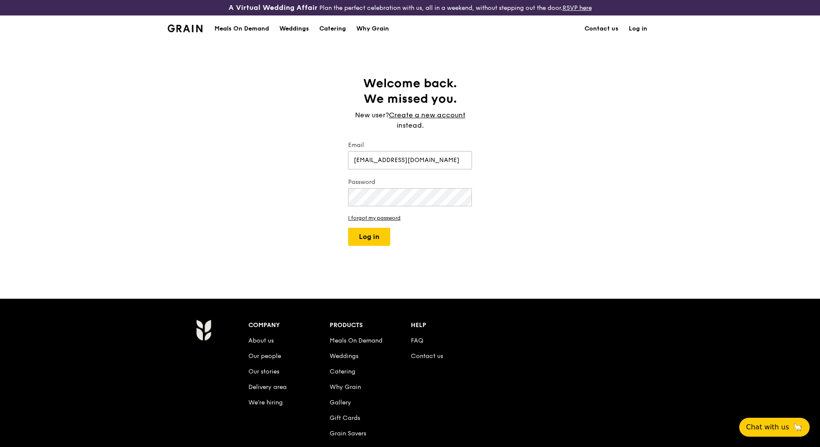
type input "[EMAIL_ADDRESS][DOMAIN_NAME]"
click at [348, 228] on button "Log in" at bounding box center [369, 237] width 42 height 18
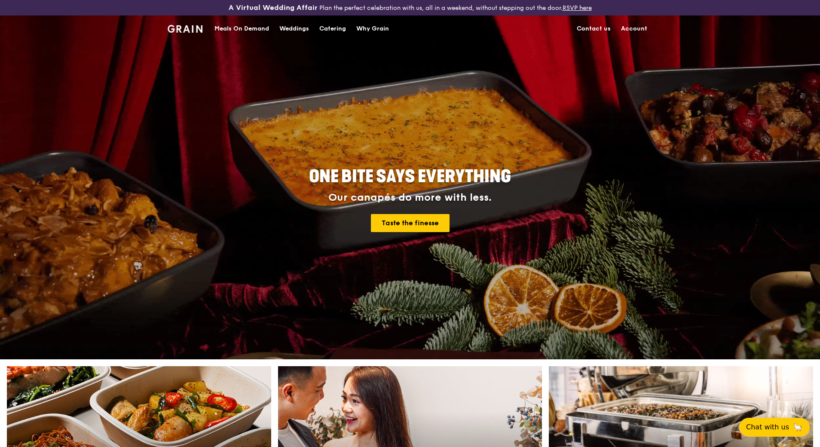
click at [418, 64] on div "ONE BITE SAYS EVERYTHING Our canapés do more with less. Taste the finesse" at bounding box center [409, 200] width 481 height 318
click at [253, 27] on div "Meals On Demand" at bounding box center [241, 29] width 55 height 26
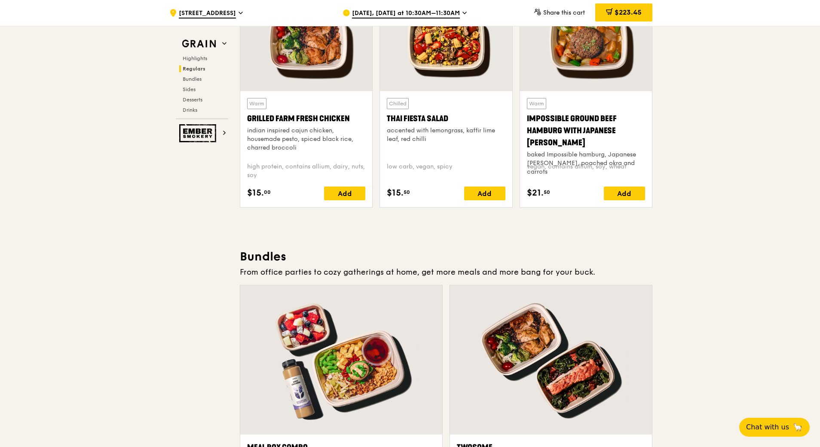
scroll to position [1246, 0]
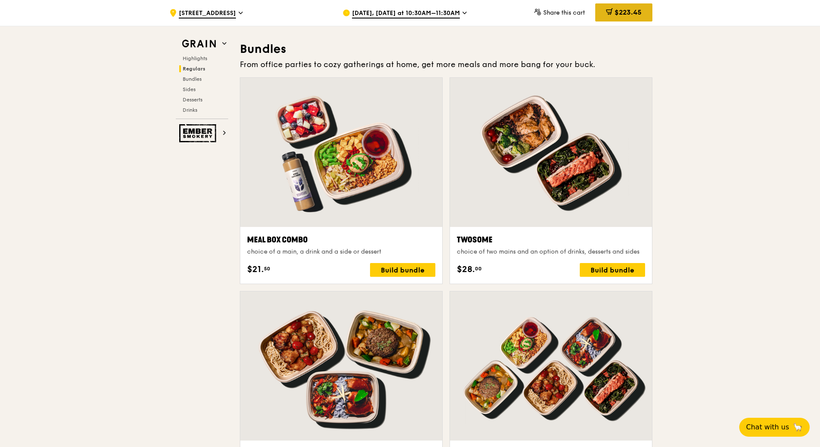
click at [625, 15] on span "$223.45" at bounding box center [627, 12] width 27 height 8
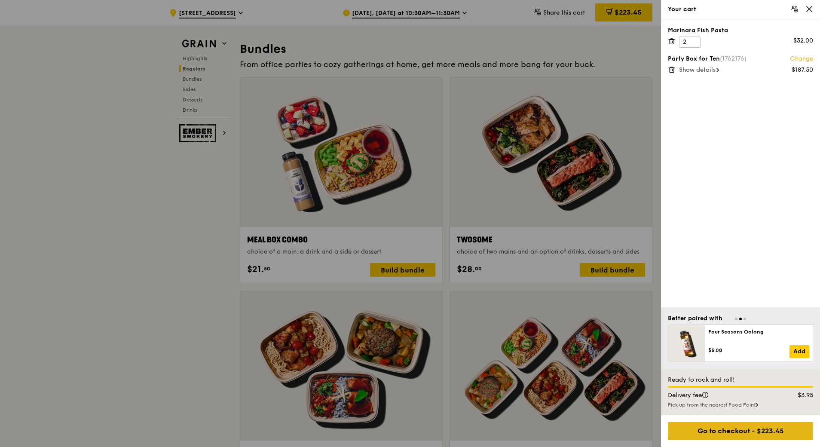
click at [760, 431] on div "Go to checkout - $223.45" at bounding box center [740, 431] width 145 height 18
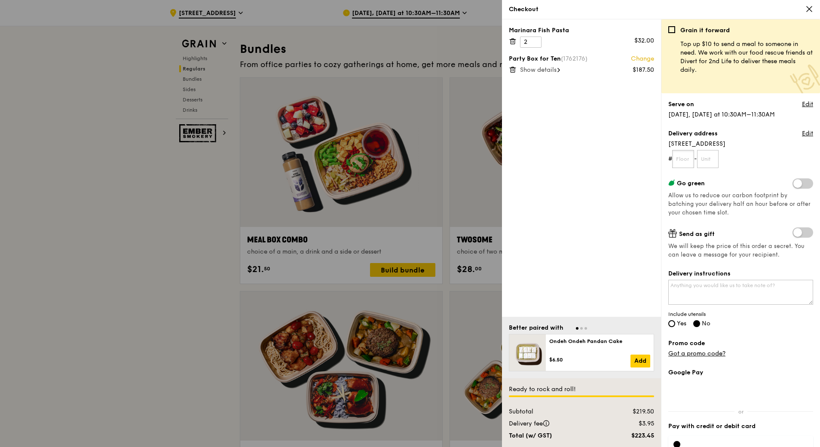
click at [682, 159] on input "text" at bounding box center [683, 159] width 22 height 18
click at [802, 132] on link "Edit" at bounding box center [807, 133] width 11 height 9
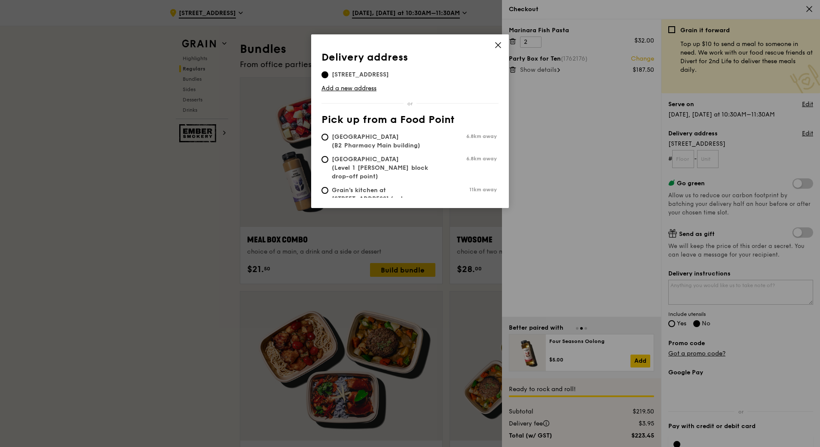
click at [503, 43] on div "Delivery address Pick up from a Food Point Delivery address [STREET_ADDRESS] Ad…" at bounding box center [410, 121] width 198 height 174
click at [499, 44] on icon at bounding box center [497, 45] width 5 height 5
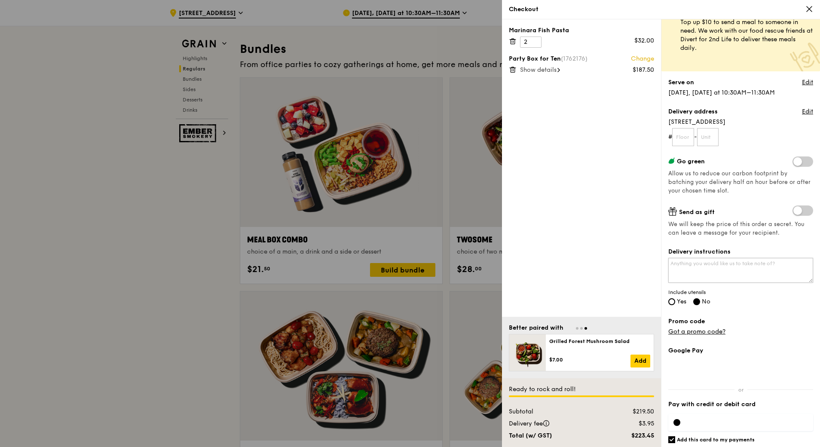
scroll to position [43, 0]
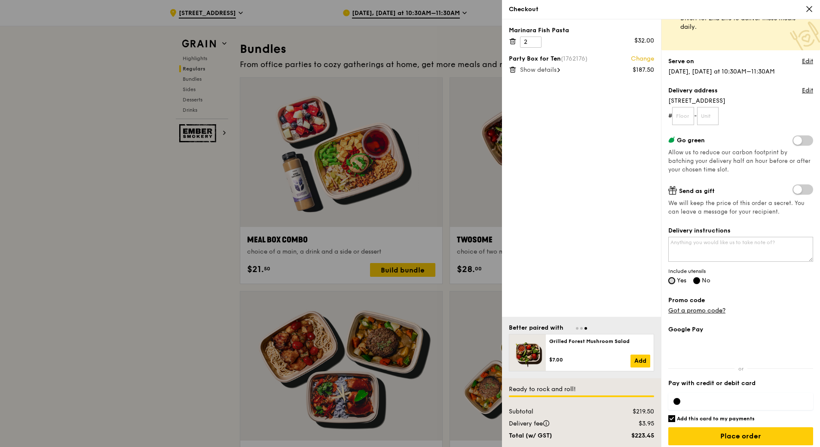
click at [669, 281] on input "Yes" at bounding box center [671, 280] width 7 height 7
radio input "true"
radio input "false"
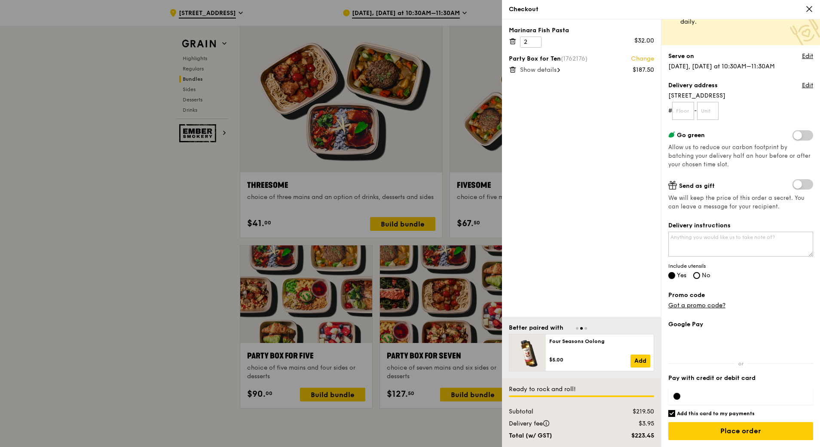
scroll to position [1546, 0]
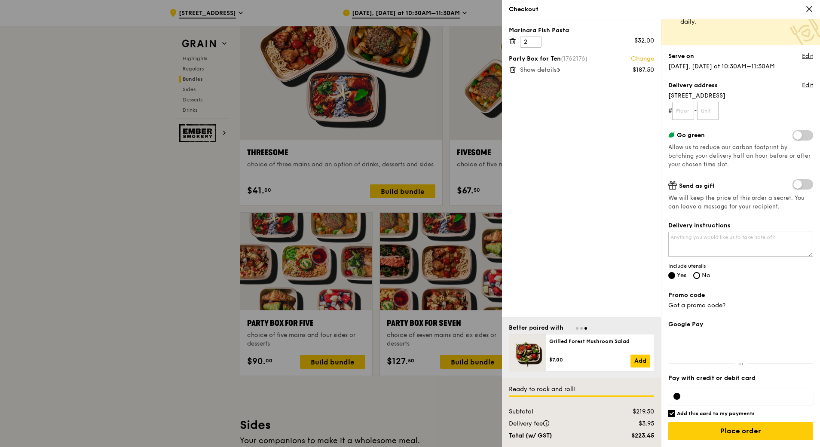
click at [680, 397] on div at bounding box center [676, 396] width 7 height 7
click at [720, 431] on input "Place order" at bounding box center [740, 431] width 145 height 18
click at [690, 112] on input "text" at bounding box center [683, 111] width 22 height 18
type input "01"
click at [716, 113] on input "text" at bounding box center [708, 111] width 22 height 18
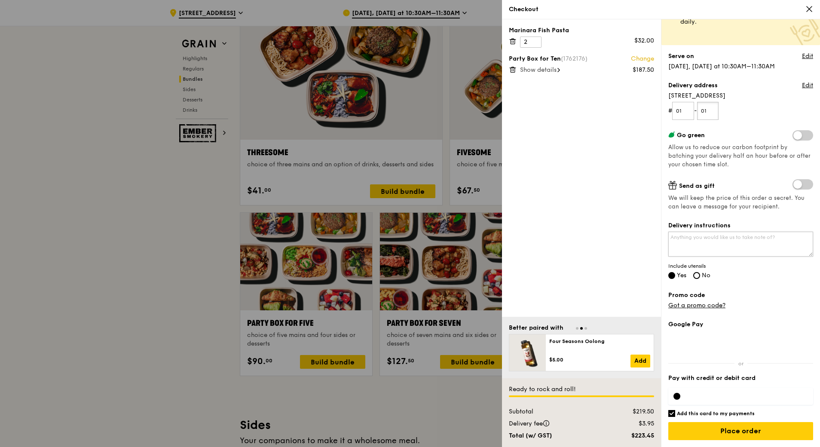
type input "01"
click at [745, 247] on textarea "Delivery instructions" at bounding box center [740, 244] width 145 height 25
click at [741, 244] on textarea "Meet you at zone G (NUH) Main Building drop off point" at bounding box center [740, 244] width 145 height 25
click at [712, 238] on textarea "Meet you at zone G (NUH) Main Building drop off point" at bounding box center [740, 244] width 145 height 25
click at [704, 237] on textarea "Meet you at zone G (NUH) Main Building drop off point" at bounding box center [740, 244] width 145 height 25
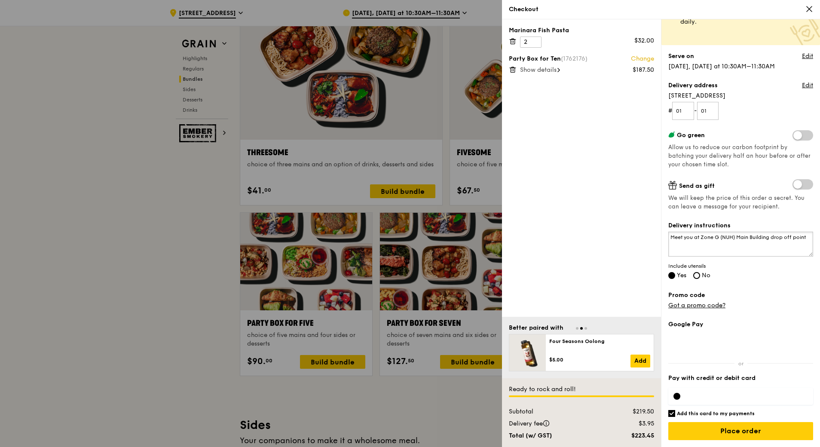
click at [735, 247] on textarea "Meet you at Zone G (NUH) Main Building drop off point" at bounding box center [740, 244] width 145 height 25
click at [723, 234] on textarea "Meet you at Zone G (NUH) Main Building drop off point" at bounding box center [740, 244] width 145 height 25
click at [756, 243] on textarea "Meet you at [GEOGRAPHIC_DATA] drop off point" at bounding box center [740, 244] width 145 height 25
click at [770, 246] on textarea "Meet you at [GEOGRAPHIC_DATA] drop off point" at bounding box center [740, 244] width 145 height 25
click at [786, 240] on textarea "Meet you at [GEOGRAPHIC_DATA] drop off point" at bounding box center [740, 244] width 145 height 25
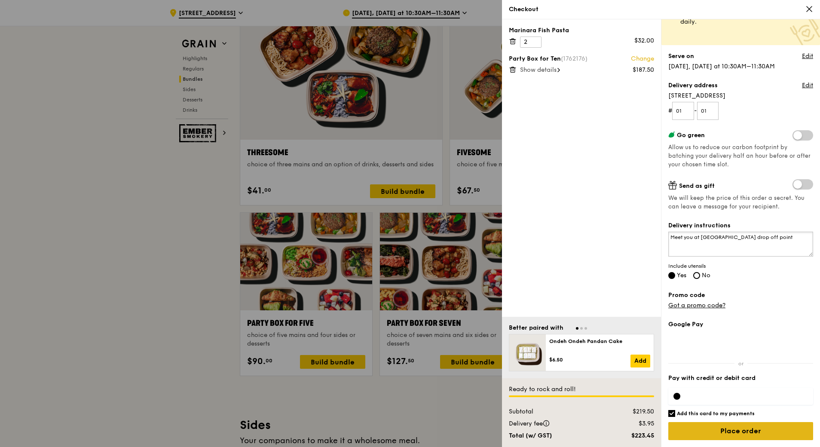
type textarea "Meet you at [GEOGRAPHIC_DATA] drop off point"
click at [753, 432] on input "Place order" at bounding box center [740, 431] width 145 height 18
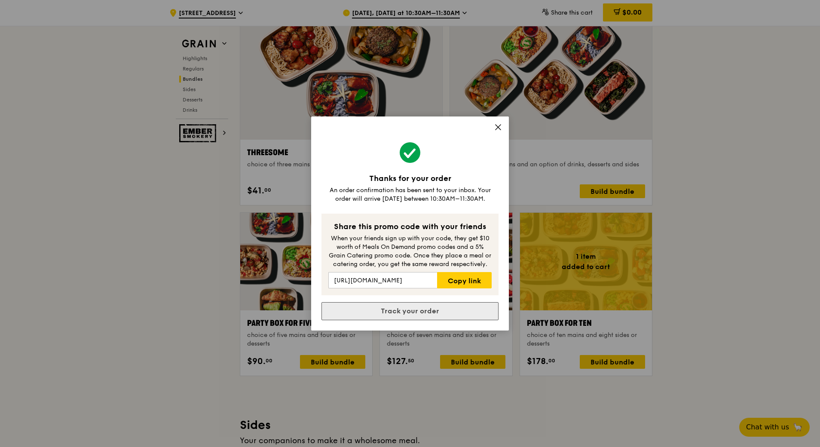
click at [438, 311] on link "Track your order" at bounding box center [409, 311] width 177 height 18
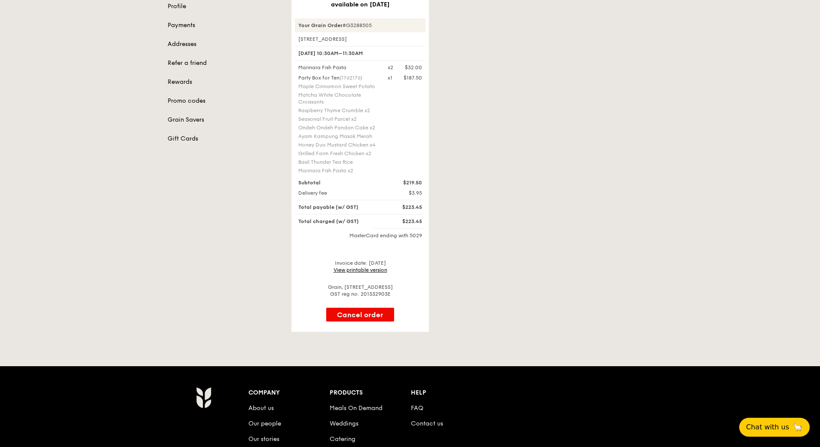
scroll to position [86, 0]
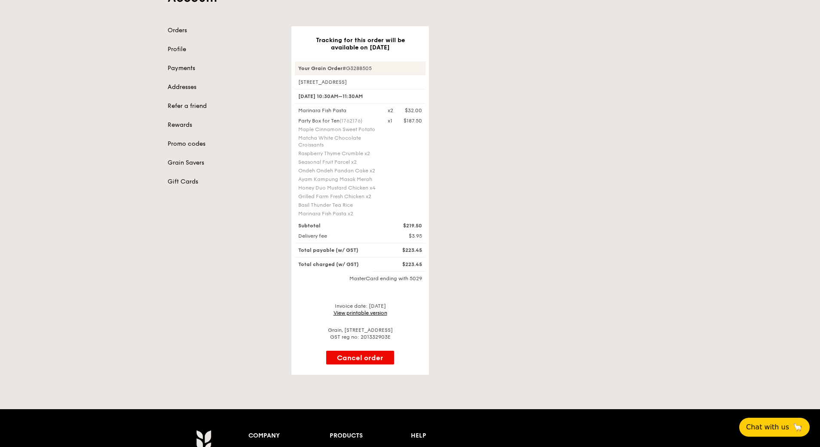
click at [352, 313] on link "View printable version" at bounding box center [360, 313] width 54 height 6
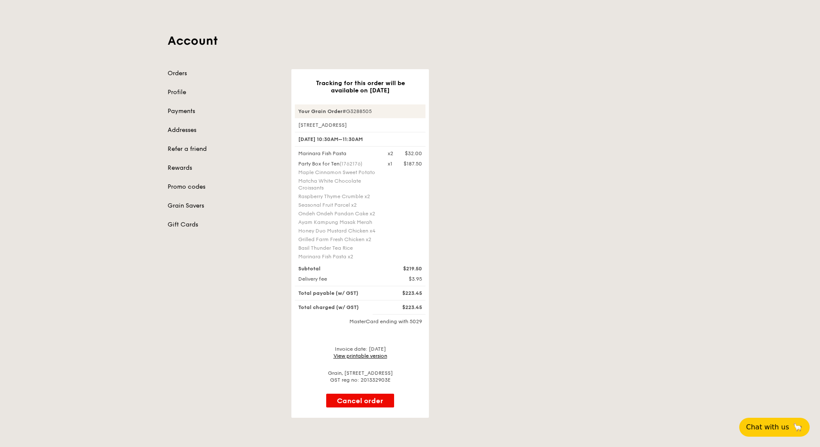
scroll to position [0, 0]
